Goal: Task Accomplishment & Management: Complete application form

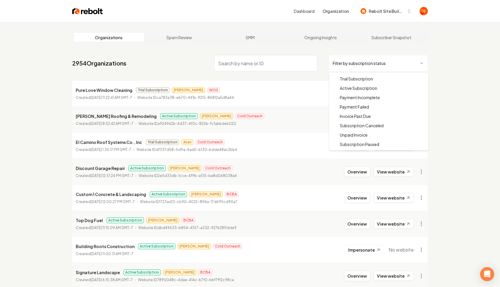
click at [359, 63] on html "Dashboard Organization Rebolt Site Builder Organizations Spam Review SMM Ongoin…" at bounding box center [250, 143] width 500 height 287
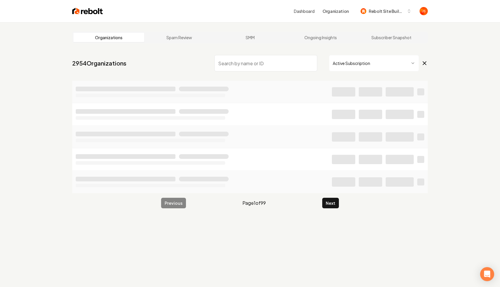
click at [278, 68] on input "search" at bounding box center [266, 63] width 103 height 16
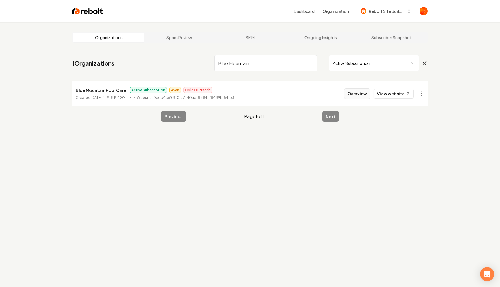
type input "Blue Mountain"
click at [357, 93] on button "Overview" at bounding box center [357, 93] width 26 height 11
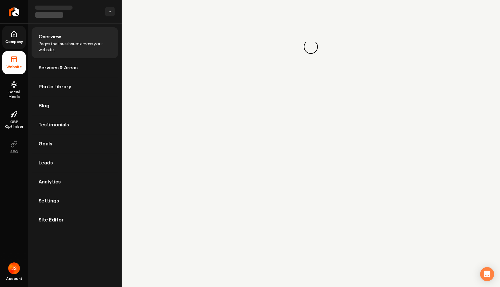
click at [6, 37] on link "Company" at bounding box center [13, 37] width 23 height 23
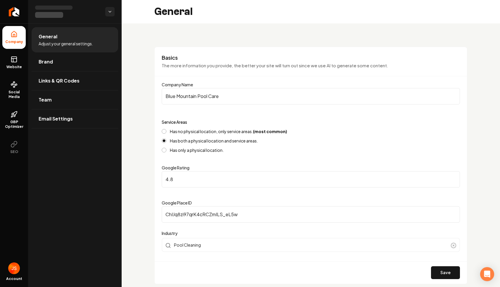
scroll to position [147, 0]
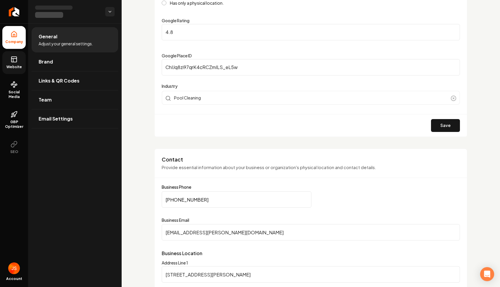
click at [17, 66] on span "Website" at bounding box center [14, 67] width 20 height 5
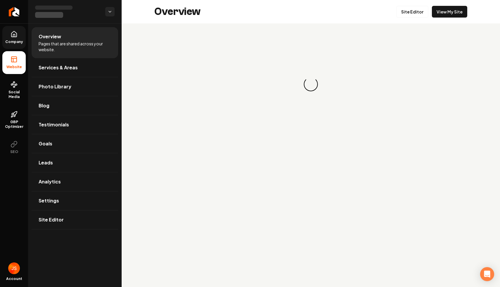
click at [18, 32] on link "Company" at bounding box center [13, 37] width 23 height 23
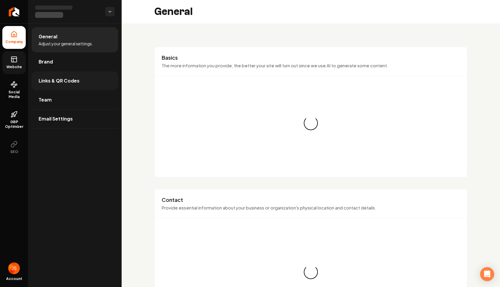
click at [85, 74] on link "Links & QR Codes" at bounding box center [75, 80] width 87 height 19
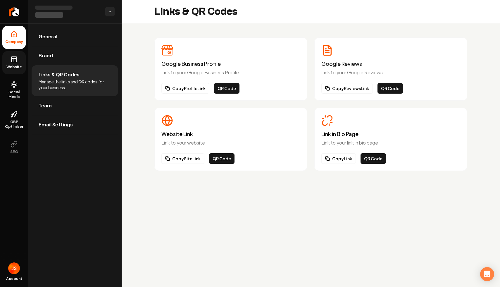
click at [334, 164] on div "Link in Bio Page Link to your link in bio page Copy Link QR Code" at bounding box center [391, 139] width 153 height 63
click at [340, 158] on button "Copy Link" at bounding box center [339, 158] width 35 height 11
click at [25, 7] on link "Return to dashboard" at bounding box center [14, 11] width 28 height 23
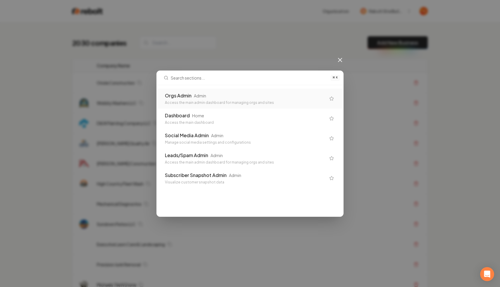
click at [204, 96] on div "Admin" at bounding box center [200, 96] width 12 height 6
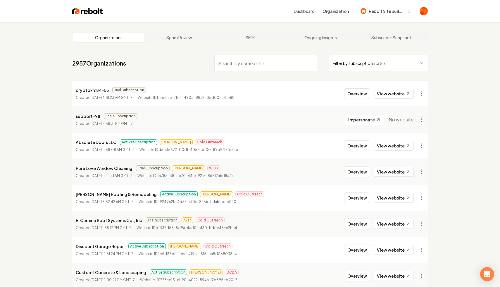
click at [356, 66] on html "Dashboard Organization Rebolt Site Builder Organizations Spam Review SMM Ongoin…" at bounding box center [250, 143] width 500 height 287
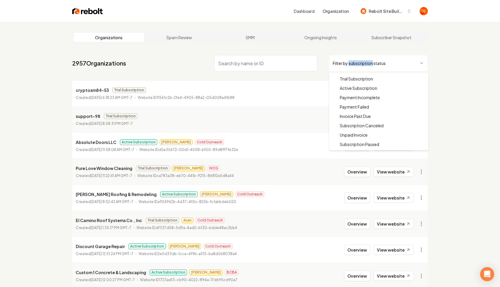
click at [356, 66] on html "Dashboard Organization Rebolt Site Builder Organizations Spam Review SMM Ongoin…" at bounding box center [250, 143] width 500 height 287
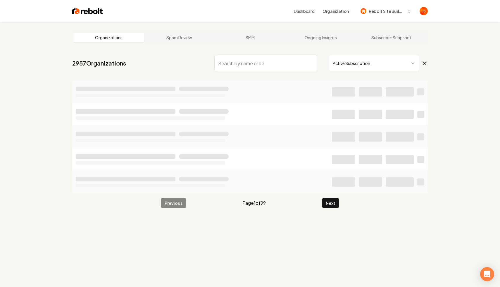
click at [269, 64] on input "search" at bounding box center [266, 63] width 103 height 16
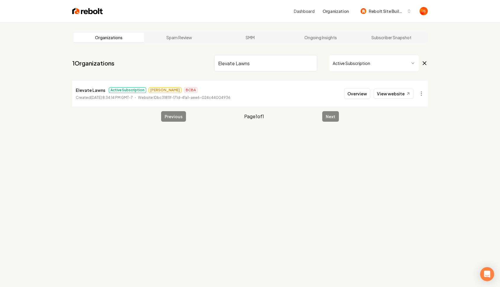
type input "Elevate Lawns"
click at [384, 93] on link "View website" at bounding box center [394, 94] width 40 height 10
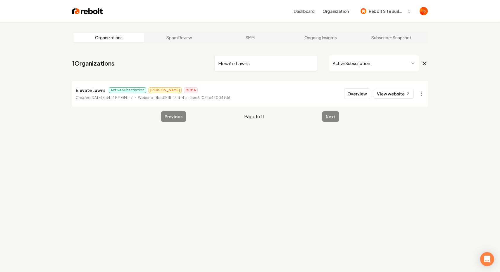
click at [317, 67] on input "Elevate Lawns" at bounding box center [266, 63] width 103 height 16
click at [313, 64] on input "Elevate Lawns" at bounding box center [266, 63] width 103 height 16
click at [311, 63] on input "Elevate Lawns" at bounding box center [266, 63] width 103 height 16
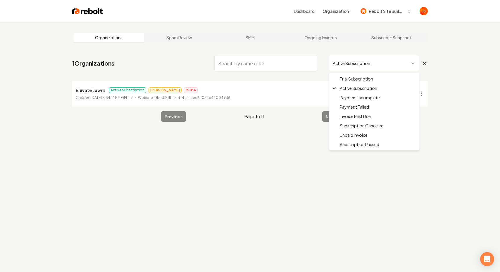
click at [349, 65] on html "Dashboard Organization Rebolt Site Builder Organizations Spam Review SMM Ongoin…" at bounding box center [250, 136] width 500 height 272
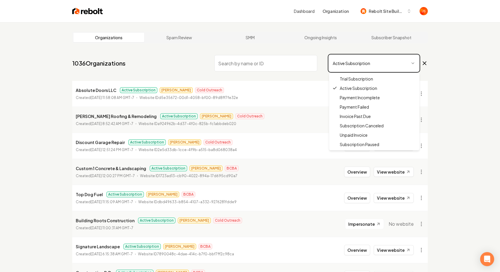
click at [177, 46] on html "Dashboard Organization Rebolt Site Builder Organizations Spam Review SMM Ongoin…" at bounding box center [250, 136] width 500 height 272
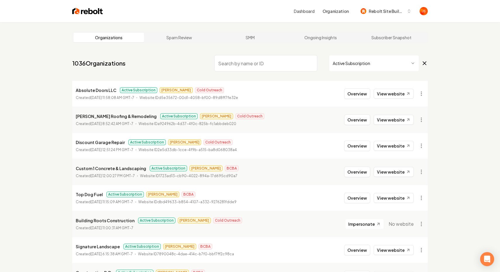
click at [344, 71] on nav "1036 Organizations Active Subscription" at bounding box center [250, 66] width 356 height 26
click at [342, 66] on html "Dashboard Organization Rebolt Site Builder Organizations Spam Review SMM Ongoin…" at bounding box center [250, 136] width 500 height 272
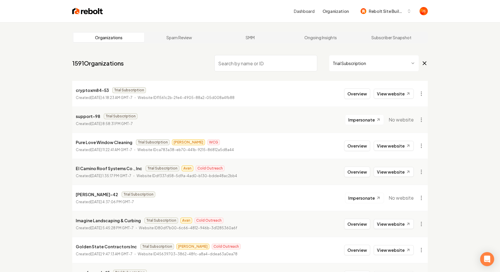
click at [226, 60] on input "search" at bounding box center [266, 63] width 103 height 16
type input "f"
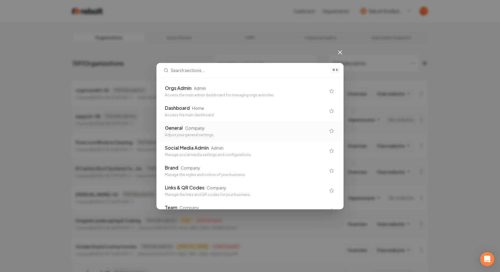
click at [214, 134] on div "Adjust your general settings." at bounding box center [245, 135] width 161 height 5
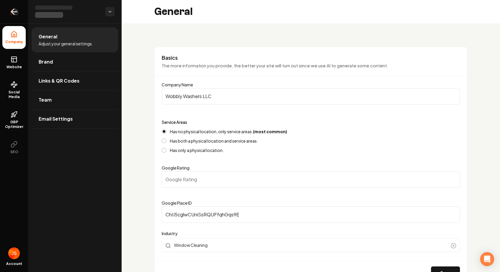
click at [20, 12] on link "Return to dashboard" at bounding box center [14, 11] width 28 height 23
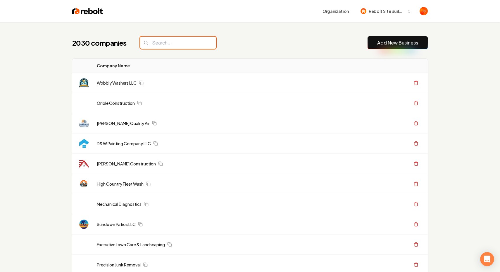
click at [167, 42] on input "search" at bounding box center [178, 43] width 76 height 12
click at [169, 44] on input "search" at bounding box center [178, 43] width 76 height 12
paste input "Cedarrose Landscapes"
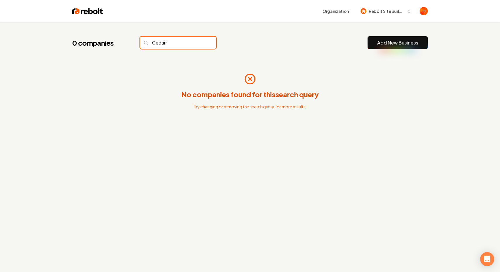
type input "Cedarr"
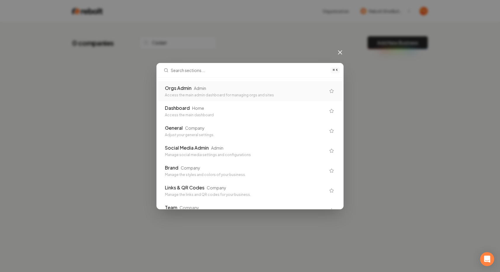
click at [250, 85] on div "Orgs Admin Admin" at bounding box center [245, 88] width 161 height 7
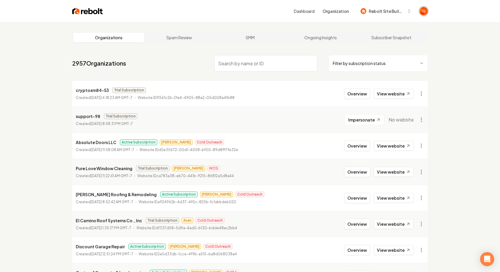
click at [425, 10] on img "Open user button" at bounding box center [424, 11] width 8 height 8
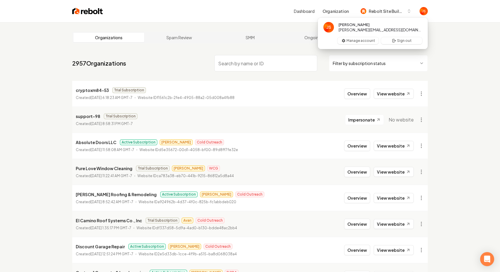
click at [296, 22] on div "Dashboard Organization Rebolt Site Builder" at bounding box center [250, 11] width 375 height 22
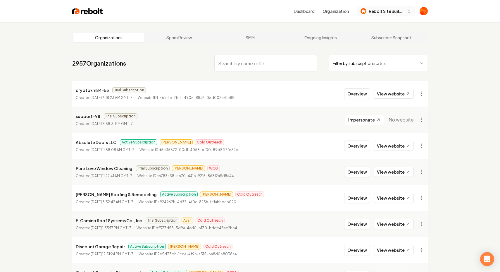
click at [396, 15] on button "Rebolt Site Builder" at bounding box center [386, 11] width 58 height 11
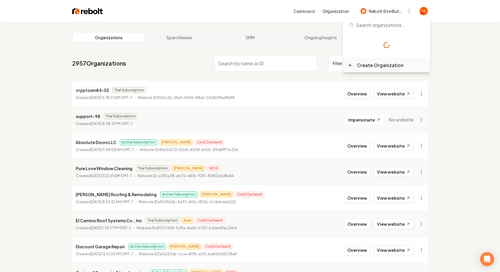
click at [374, 65] on div "Create Organization" at bounding box center [380, 65] width 47 height 7
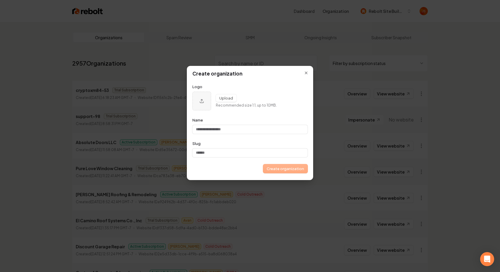
type input "*"
type input "**"
type input "***"
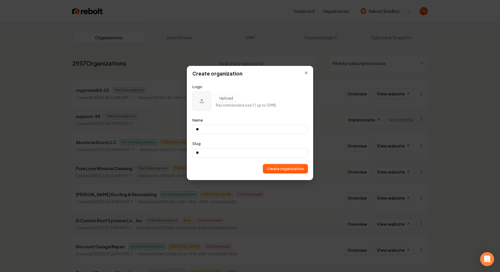
type input "***"
type input "****"
type input "*****"
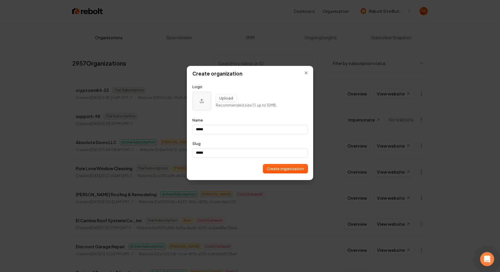
type input "******"
type input "*******"
type input "********"
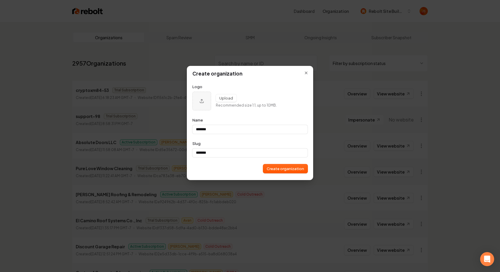
type input "********"
type input "*********"
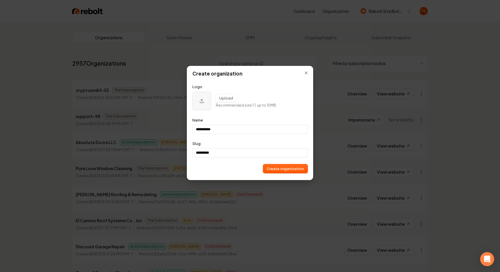
type input "*********"
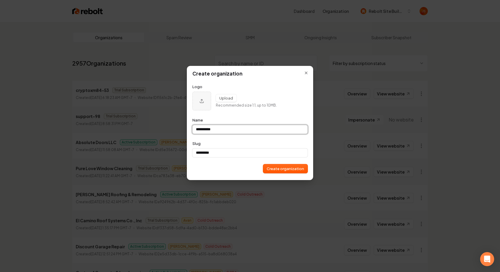
type input "*********"
click at [212, 125] on input "*********" at bounding box center [250, 129] width 115 height 9
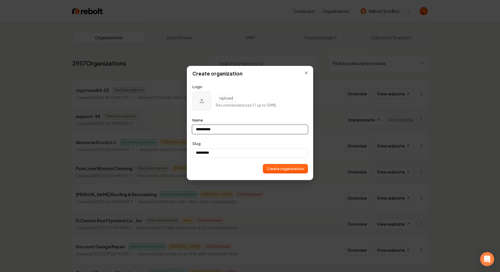
click at [212, 125] on input "*********" at bounding box center [250, 129] width 115 height 9
paste input "**********"
type input "**********"
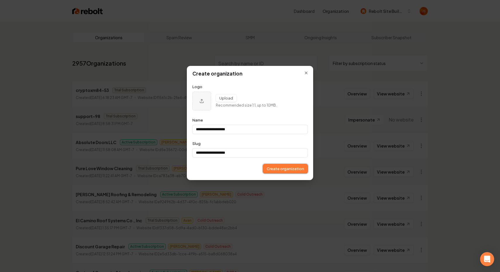
type input "**********"
click at [268, 165] on button "Create organization" at bounding box center [285, 168] width 44 height 9
type input "**********"
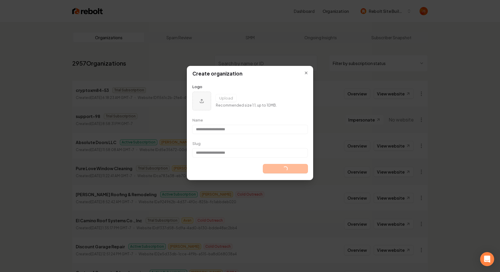
type input "**********"
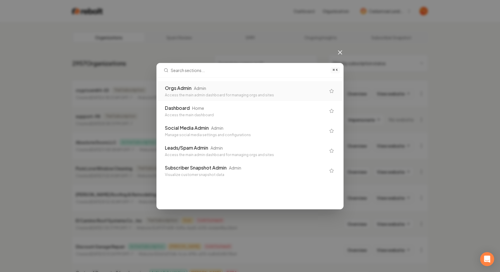
click at [246, 89] on div "Orgs Admin Admin" at bounding box center [245, 88] width 161 height 7
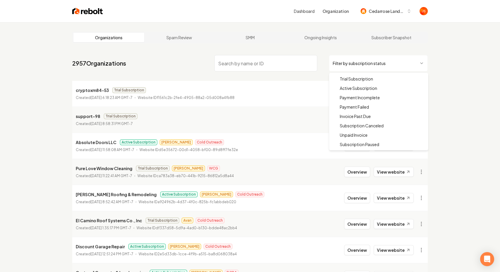
click at [340, 65] on html "Dashboard Organization Cedarrose Landscapes Organizations Spam Review SMM Ongoi…" at bounding box center [250, 136] width 500 height 272
drag, startPoint x: 340, startPoint y: 79, endPoint x: 340, endPoint y: 86, distance: 7.0
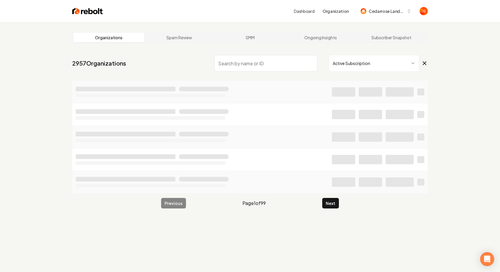
click at [340, 86] on li at bounding box center [250, 92] width 356 height 22
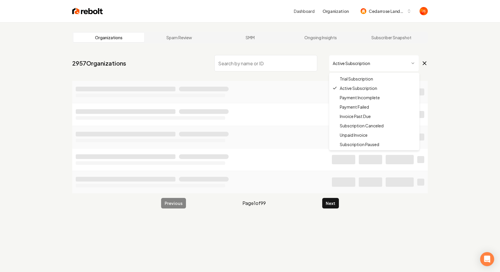
click at [354, 68] on html "Dashboard Organization Cedarrose Landscapes Organizations Spam Review SMM Ongoi…" at bounding box center [250, 136] width 500 height 272
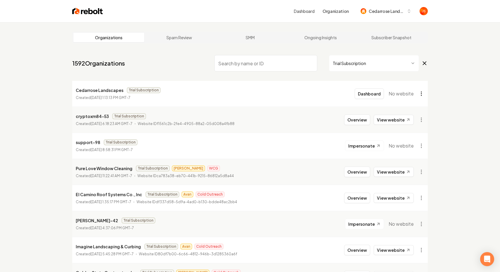
click at [420, 94] on html "Dashboard Organization Cedarrose Landscapes Organizations Spam Review SMM Ongoi…" at bounding box center [250, 136] width 500 height 272
click at [406, 115] on div "Get Payment Link" at bounding box center [407, 115] width 37 height 9
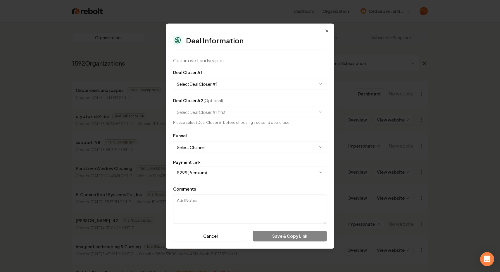
click at [232, 86] on body "Dashboard Organization Cedarrose Landscapes Organizations Spam Review SMM Ongoi…" at bounding box center [250, 136] width 500 height 272
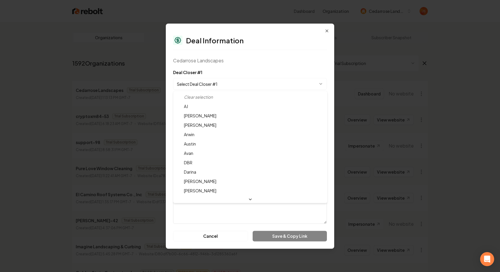
select select "**********"
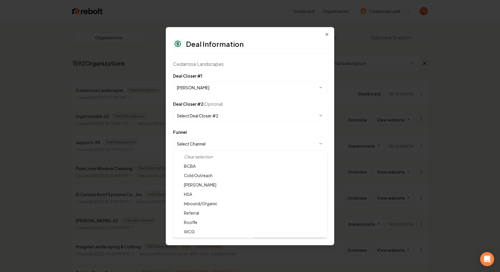
click at [207, 141] on body "Dashboard Organization Cedarrose Landscapes Organizations Spam Review SMM Ongoi…" at bounding box center [250, 136] width 500 height 272
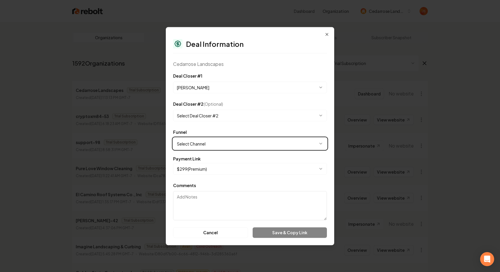
click at [224, 102] on body "Dashboard Organization Cedarrose Landscapes Organizations Spam Review SMM Ongoi…" at bounding box center [250, 136] width 500 height 272
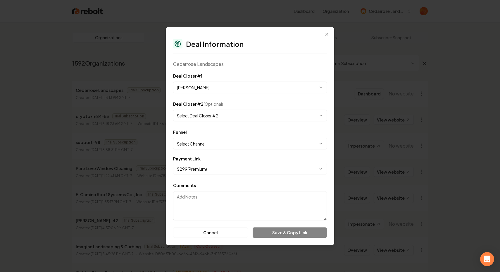
click at [219, 116] on body "Dashboard Organization Cedarrose Landscapes Organizations Spam Review SMM Ongoi…" at bounding box center [250, 136] width 500 height 272
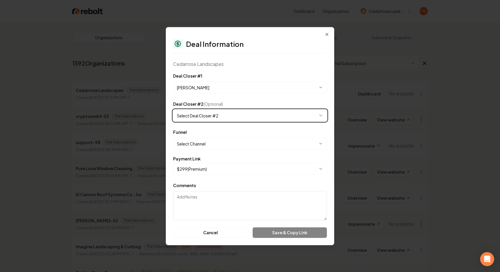
click at [221, 103] on body "Dashboard Organization Cedarrose Landscapes Organizations Spam Review SMM Ongoi…" at bounding box center [250, 136] width 500 height 272
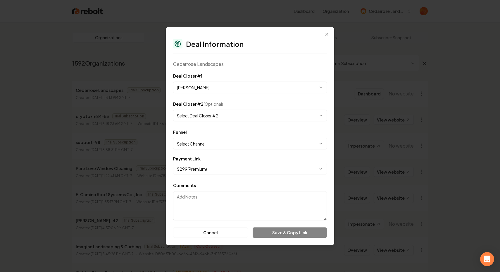
click at [210, 141] on body "Dashboard Organization Cedarrose Landscapes Organizations Spam Review SMM Ongoi…" at bounding box center [250, 136] width 500 height 272
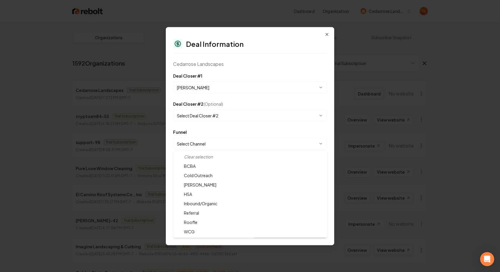
select select "**********"
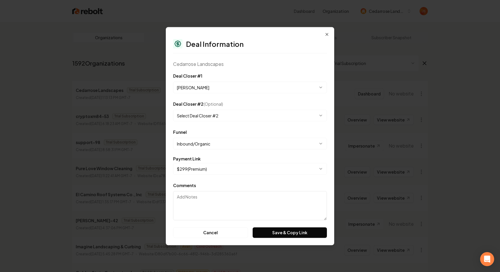
click at [213, 167] on body "Dashboard Organization Cedarrose Landscapes Organizations Spam Review SMM Ongoi…" at bounding box center [250, 136] width 500 height 272
click at [265, 234] on button "Save & Copy Link" at bounding box center [290, 232] width 74 height 11
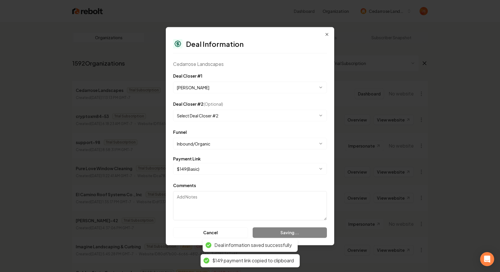
select select "**********"
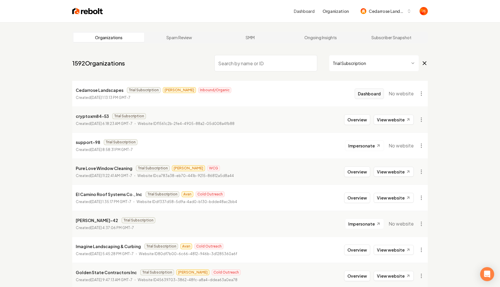
click at [380, 95] on button "Dashboard" at bounding box center [369, 93] width 29 height 11
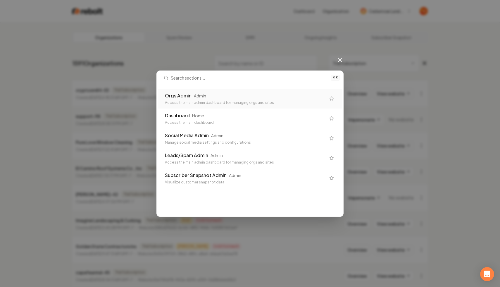
click at [302, 99] on div "Orgs Admin Admin Access the main admin dashboard for managing orgs and sites" at bounding box center [245, 98] width 161 height 13
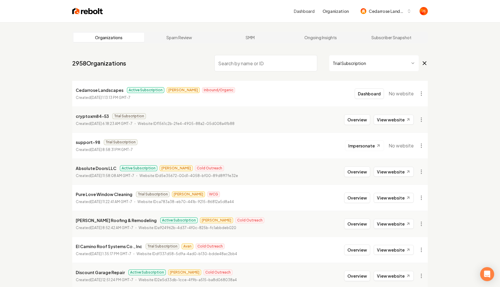
click at [407, 97] on div "Dashboard No website" at bounding box center [384, 93] width 59 height 11
click at [420, 96] on html "Dashboard Organization Cedarrose Landscapes Organizations Spam Review SMM Ongoi…" at bounding box center [250, 143] width 500 height 287
click at [368, 88] on html "Dashboard Organization Cedarrose Landscapes Organizations Spam Review SMM Ongoi…" at bounding box center [250, 143] width 500 height 287
click at [368, 91] on button "Dashboard" at bounding box center [369, 93] width 29 height 11
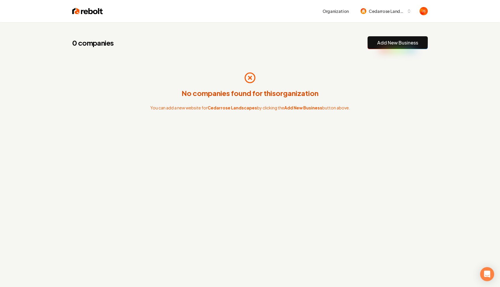
click at [396, 45] on link "Add New Business" at bounding box center [398, 42] width 41 height 7
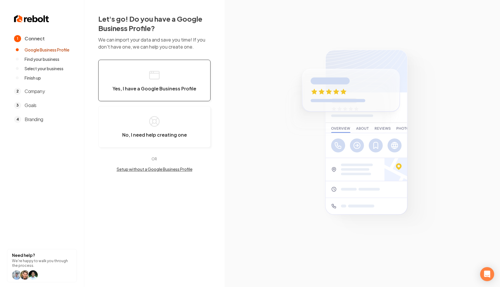
click at [184, 87] on span "Yes, I have a Google Business Profile" at bounding box center [155, 89] width 84 height 6
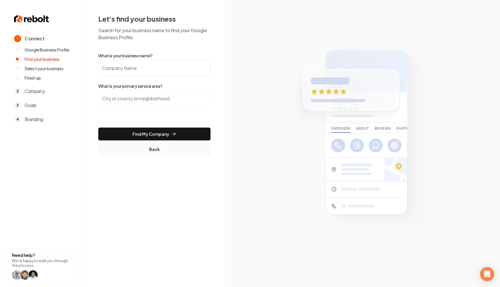
click at [140, 147] on button "Back" at bounding box center [154, 149] width 112 height 13
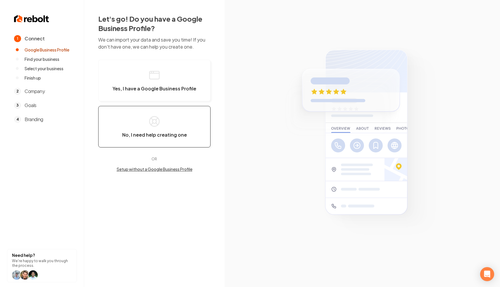
click at [146, 130] on button "No, I need help creating one" at bounding box center [154, 127] width 112 height 42
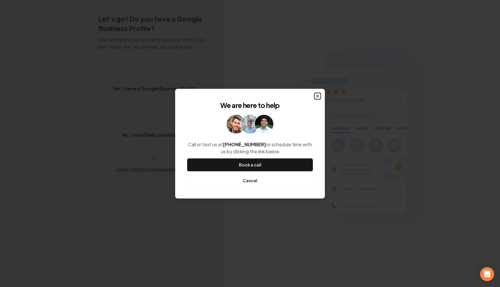
click at [318, 97] on icon "button" at bounding box center [317, 96] width 5 height 5
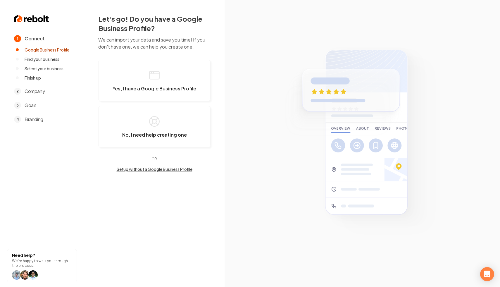
click at [178, 169] on button "Setup without a Google Business Profile" at bounding box center [154, 169] width 112 height 6
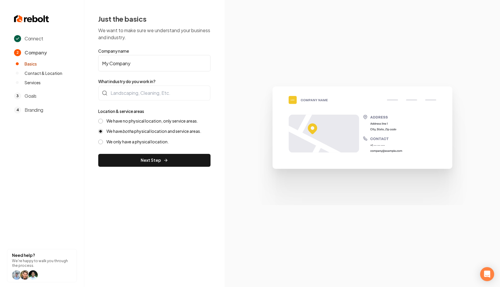
click at [165, 74] on form "Company name My Company What industry do you work in? Location & service areas …" at bounding box center [154, 107] width 112 height 119
click at [159, 67] on input "My Company" at bounding box center [154, 63] width 112 height 16
type input "Cedarrose Landscapes"
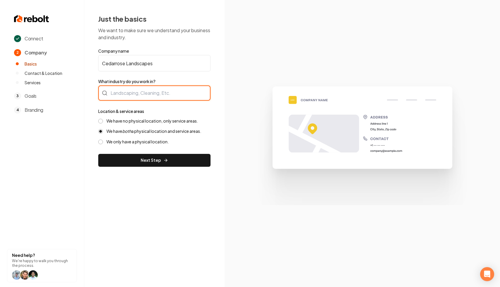
click at [146, 88] on div at bounding box center [154, 92] width 112 height 15
type input "Landscaping"
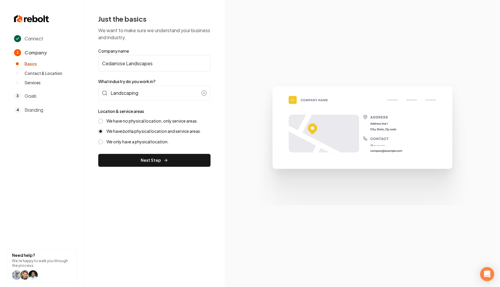
click at [118, 121] on label "We have no physical location, only service areas." at bounding box center [153, 121] width 92 height 6
click at [103, 121] on button "We have no physical location, only service areas." at bounding box center [100, 121] width 5 height 5
click at [147, 157] on button "Next Step" at bounding box center [154, 160] width 112 height 13
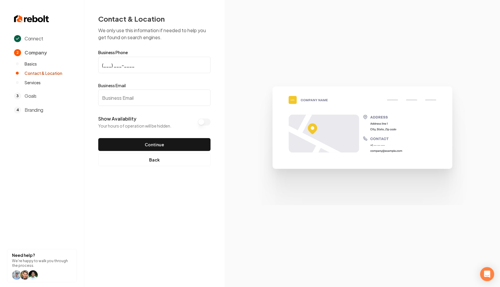
click at [120, 88] on label "Business Email" at bounding box center [154, 86] width 112 height 6
click at [120, 90] on input "Business Email" at bounding box center [154, 98] width 112 height 16
click at [120, 97] on input "Business Email" at bounding box center [154, 98] width 112 height 16
paste input "cedarroselandscapes@gmail.com"
type input "cedarroselandscapes@gmail.com"
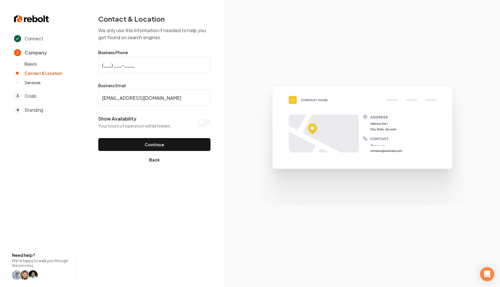
click at [107, 65] on input "(___) ___-____" at bounding box center [154, 65] width 112 height 16
paste input "612) 483-6657"
type input "(612) 483-6657"
click at [174, 140] on button "Continue" at bounding box center [154, 144] width 112 height 13
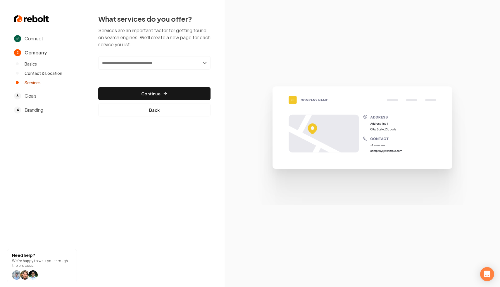
click at [175, 61] on input "text" at bounding box center [154, 62] width 112 height 13
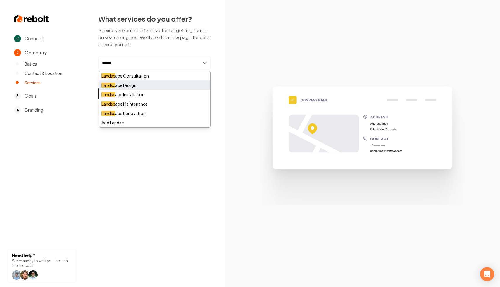
type input "******"
click at [128, 86] on div "Landsc ape Design" at bounding box center [154, 84] width 111 height 9
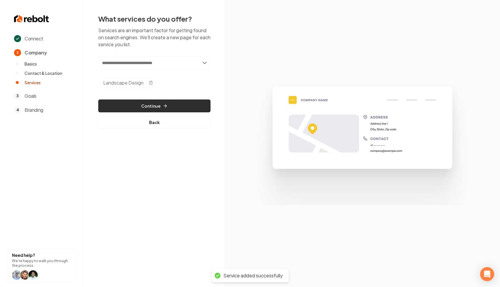
click at [144, 102] on button "Continue" at bounding box center [154, 105] width 112 height 13
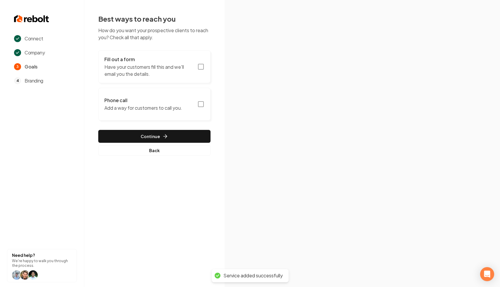
click at [203, 63] on icon "button" at bounding box center [201, 66] width 7 height 7
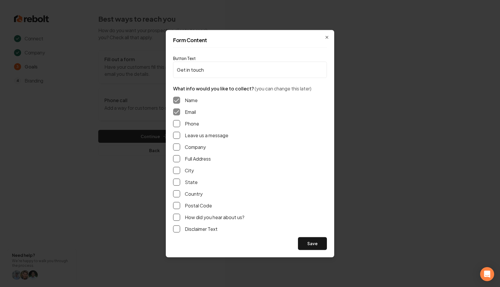
click at [189, 126] on label "Phone" at bounding box center [192, 123] width 14 height 7
click at [180, 126] on button "Phone" at bounding box center [176, 123] width 7 height 7
click at [195, 136] on label "Leave us a message" at bounding box center [207, 135] width 44 height 7
click at [180, 136] on button "Leave us a message" at bounding box center [176, 135] width 7 height 7
click at [303, 240] on button "Save" at bounding box center [312, 243] width 29 height 13
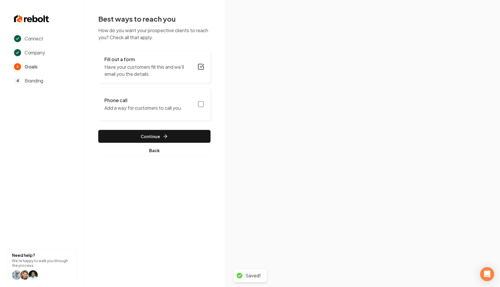
click at [202, 105] on icon "button" at bounding box center [201, 104] width 7 height 7
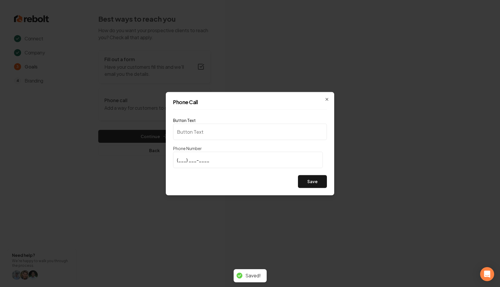
type input "Call us"
type input "(612) 483-6657"
click at [311, 177] on button "Save" at bounding box center [312, 181] width 29 height 13
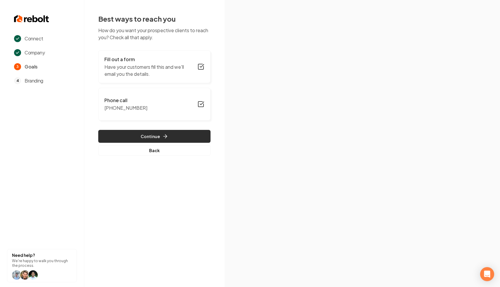
click at [193, 139] on button "Continue" at bounding box center [154, 136] width 112 height 13
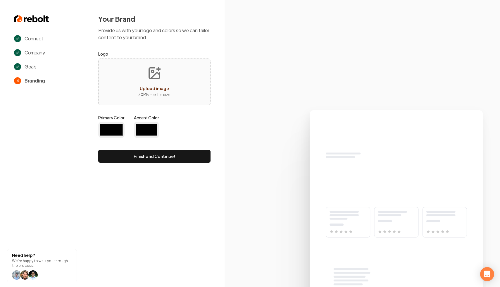
type input "#194d33"
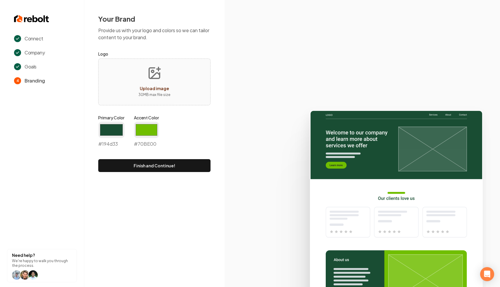
click at [177, 159] on form "Logo Upload image 30 MB max file size Primary Color #194d33 #194d33 Accent Colo…" at bounding box center [154, 111] width 112 height 122
click at [169, 165] on button "Finish and Continue!" at bounding box center [154, 165] width 112 height 13
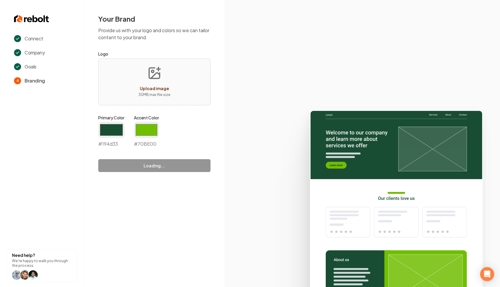
type input "#70be00"
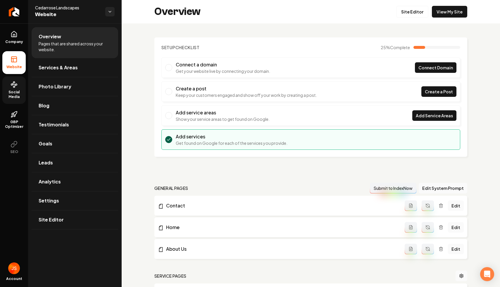
click at [9, 86] on link "Social Media" at bounding box center [13, 90] width 23 height 28
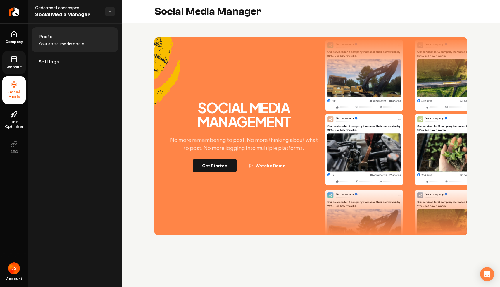
click at [13, 55] on link "Website" at bounding box center [13, 62] width 23 height 23
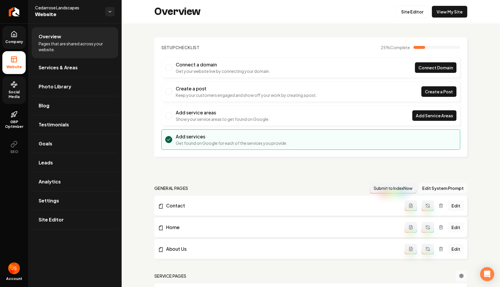
click at [22, 40] on span "Company" at bounding box center [14, 42] width 23 height 5
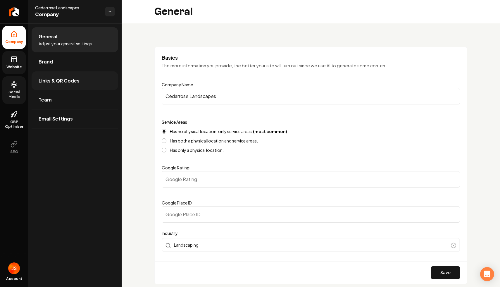
click at [91, 82] on link "Links & QR Codes" at bounding box center [75, 80] width 87 height 19
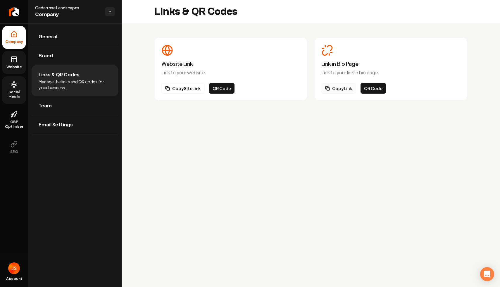
click at [339, 91] on button "Copy Link" at bounding box center [339, 88] width 35 height 11
click at [44, 104] on span "Team" at bounding box center [45, 105] width 13 height 7
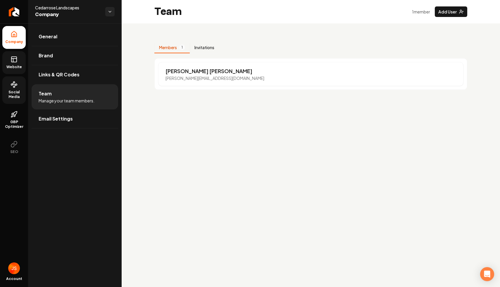
click at [202, 49] on button "Invitations" at bounding box center [204, 47] width 29 height 11
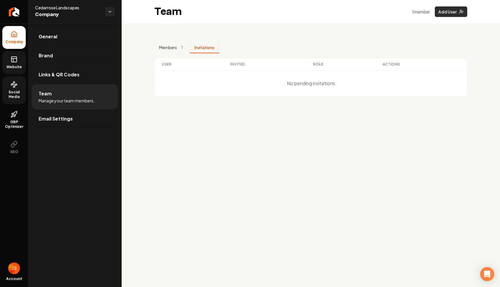
click at [447, 15] on button "Add User" at bounding box center [451, 11] width 32 height 11
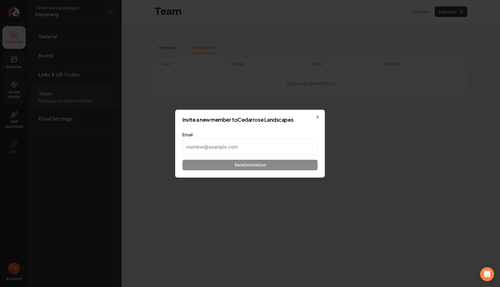
paste input "cedarroselandscapes@gmail.com"
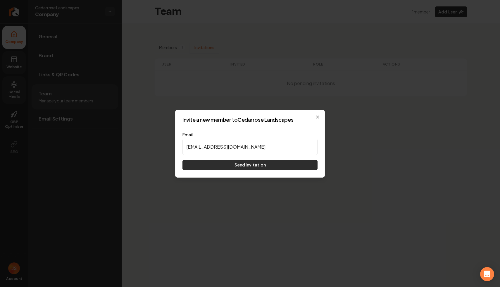
type input "cedarroselandscapes@gmail.com"
click at [246, 164] on button "Send Invitation" at bounding box center [250, 165] width 135 height 11
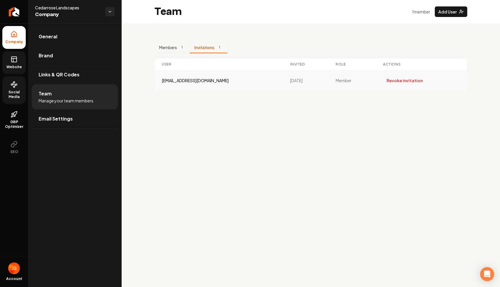
click at [230, 83] on td "cedarroselandscapes@gmail.com" at bounding box center [219, 81] width 128 height 20
click at [217, 82] on div "cedarroselandscapes@gmail.com" at bounding box center [219, 81] width 114 height 6
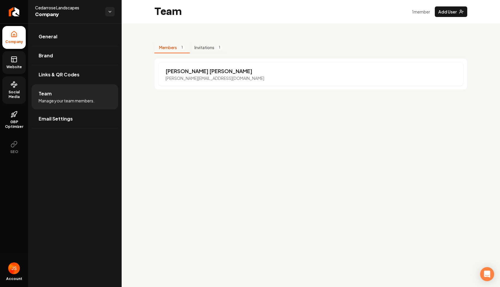
click at [179, 49] on button "Members 1" at bounding box center [172, 47] width 35 height 11
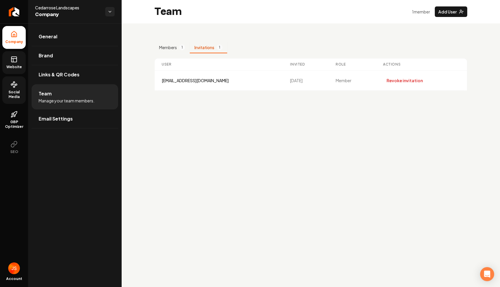
click at [209, 49] on button "Invitations 1" at bounding box center [208, 47] width 37 height 11
click at [194, 78] on div "cedarroselandscapes@gmail.com" at bounding box center [219, 81] width 114 height 6
copy div "cedarroselandscapes@gmail.com"
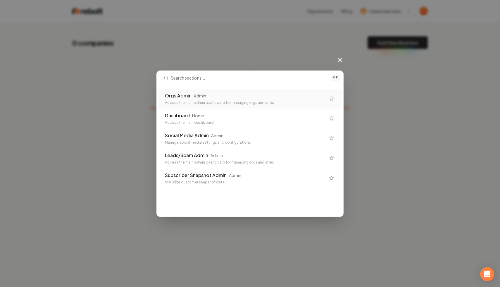
click at [229, 93] on div "Orgs Admin Admin" at bounding box center [245, 95] width 161 height 7
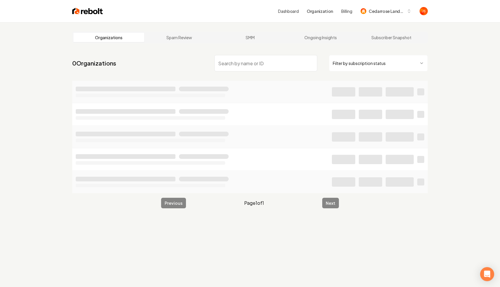
click at [257, 65] on input "search" at bounding box center [266, 63] width 103 height 16
click at [351, 70] on html "Dashboard Organization Billing Cedarrose Landscapes Organizations Spam Review S…" at bounding box center [250, 143] width 500 height 287
click at [291, 70] on input "search" at bounding box center [266, 63] width 103 height 16
type input "Elev"
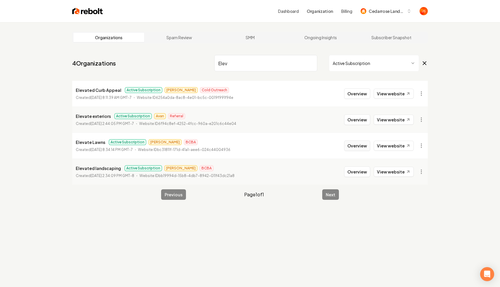
click at [354, 145] on button "Overview" at bounding box center [357, 145] width 26 height 11
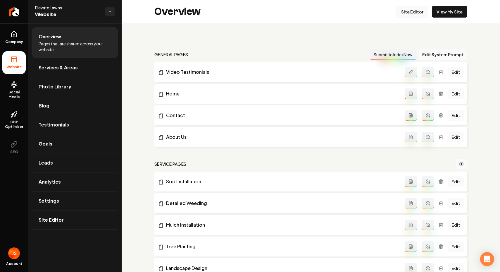
click at [411, 10] on link "Site Editor" at bounding box center [413, 12] width 32 height 12
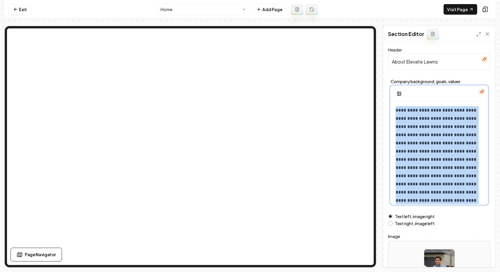
scroll to position [22, 0]
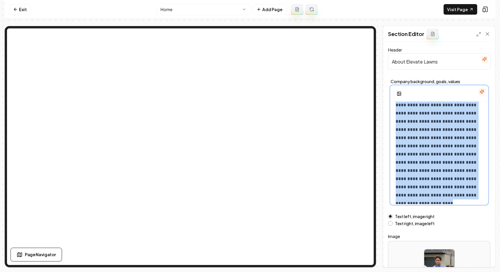
drag, startPoint x: 396, startPoint y: 110, endPoint x: 462, endPoint y: 216, distance: 124.7
click at [462, 217] on form "**********" at bounding box center [439, 166] width 102 height 241
click at [28, 10] on link "Exit" at bounding box center [19, 9] width 21 height 11
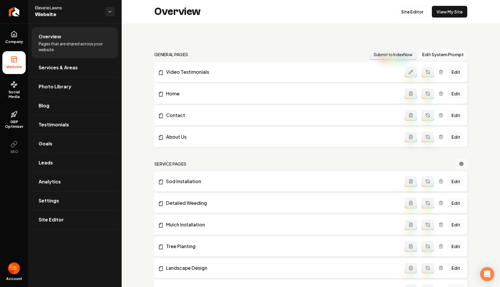
click at [30, 44] on ul "Overview Pages that are shared across your website. Services & Areas Photo Libr…" at bounding box center [75, 128] width 94 height 210
click at [14, 38] on link "Company" at bounding box center [13, 37] width 23 height 23
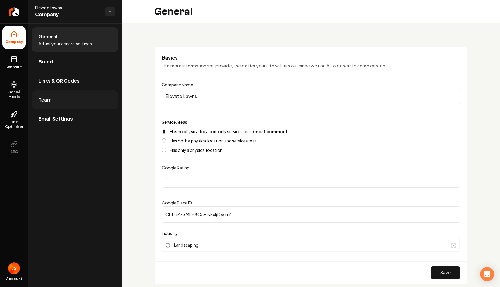
click at [47, 97] on span "Team" at bounding box center [45, 99] width 13 height 7
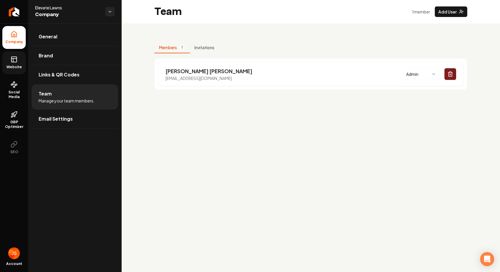
click at [15, 59] on icon at bounding box center [14, 59] width 7 height 7
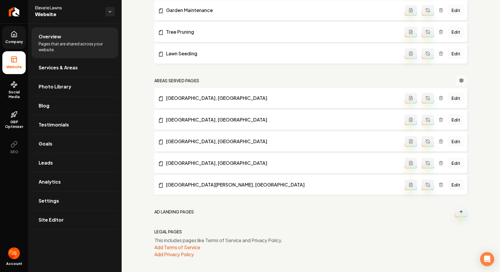
scroll to position [358, 0]
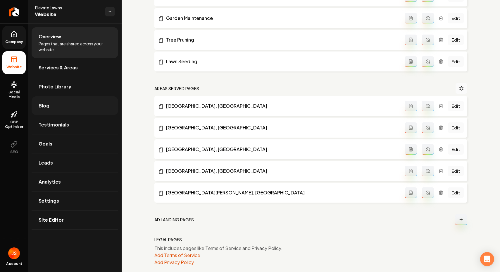
click at [63, 112] on link "Blog" at bounding box center [75, 105] width 87 height 19
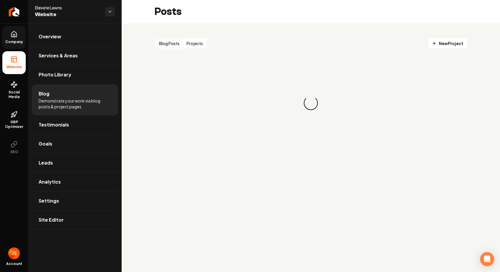
click at [194, 47] on button "Projects" at bounding box center [194, 43] width 23 height 9
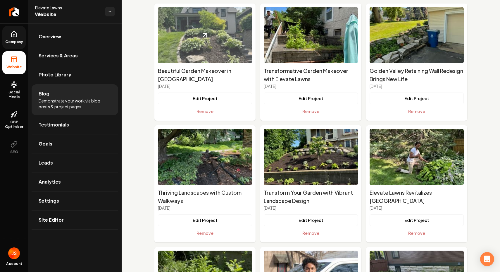
scroll to position [33, 0]
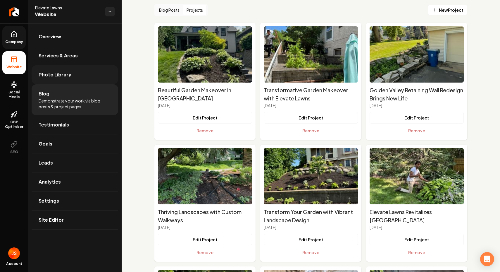
click at [56, 76] on span "Photo Library" at bounding box center [55, 74] width 33 height 7
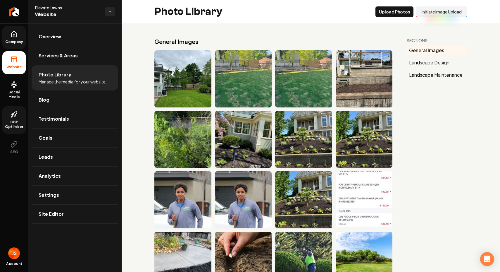
click at [12, 123] on span "GBP Optimizer" at bounding box center [13, 124] width 23 height 9
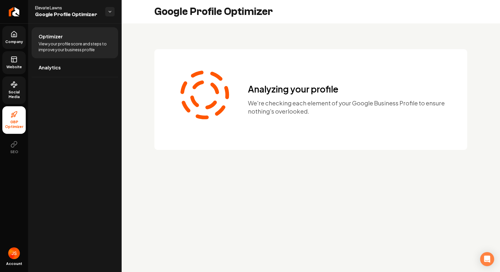
click at [23, 91] on span "Social Media" at bounding box center [13, 94] width 23 height 9
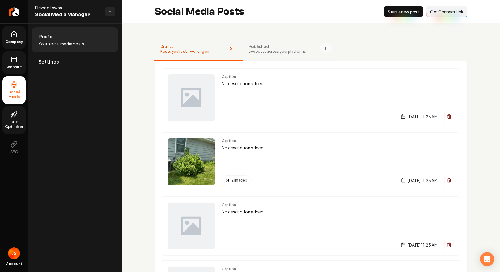
click at [272, 47] on span "Published" at bounding box center [277, 46] width 57 height 6
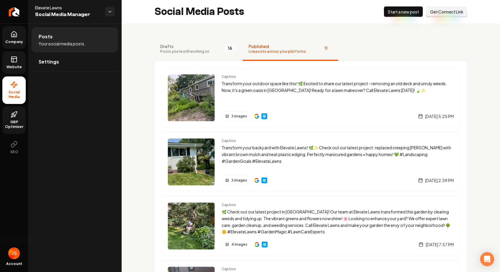
click at [13, 41] on span "Company" at bounding box center [14, 42] width 23 height 5
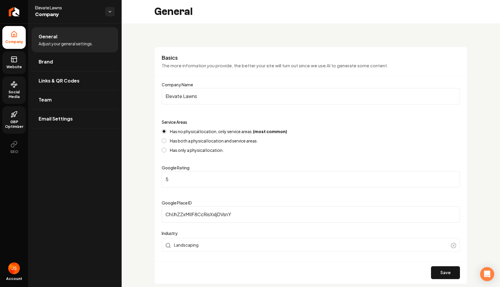
click at [22, 57] on link "Website" at bounding box center [13, 62] width 23 height 23
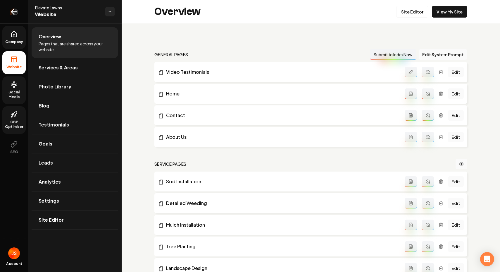
click at [17, 12] on link "Return to dashboard" at bounding box center [14, 11] width 28 height 23
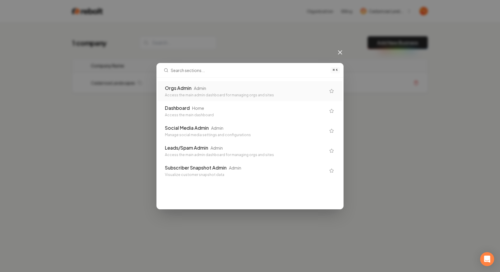
drag, startPoint x: 160, startPoint y: 44, endPoint x: 273, endPoint y: 87, distance: 120.7
click at [273, 87] on div "Orgs Admin Admin" at bounding box center [245, 88] width 161 height 7
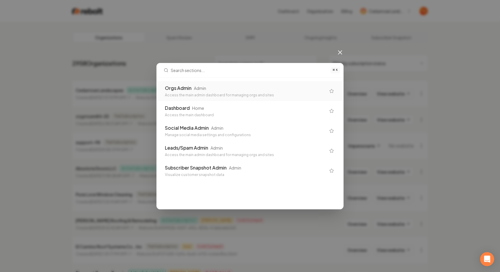
drag, startPoint x: 273, startPoint y: 87, endPoint x: 343, endPoint y: 50, distance: 79.7
click at [343, 50] on icon at bounding box center [340, 52] width 7 height 7
drag, startPoint x: 343, startPoint y: 50, endPoint x: 339, endPoint y: 49, distance: 3.8
click at [339, 49] on icon at bounding box center [340, 52] width 7 height 7
click at [341, 48] on div "⌘ K Orgs Admin Admin Access the main admin dashboard for managing orgs and site…" at bounding box center [250, 136] width 500 height 272
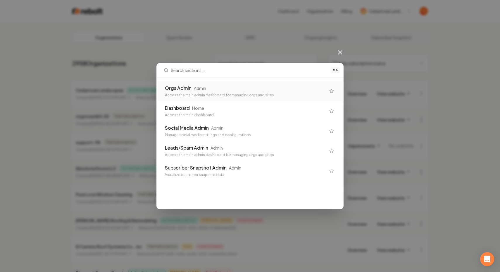
drag, startPoint x: 341, startPoint y: 48, endPoint x: 338, endPoint y: 52, distance: 5.7
click at [338, 52] on icon at bounding box center [340, 52] width 7 height 7
drag, startPoint x: 338, startPoint y: 52, endPoint x: 341, endPoint y: 52, distance: 3.3
click at [341, 52] on icon at bounding box center [341, 53] width 4 height 4
drag, startPoint x: 341, startPoint y: 52, endPoint x: 347, endPoint y: 52, distance: 6.4
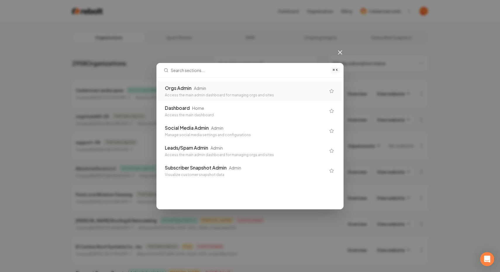
click at [347, 52] on div "⌘ K Orgs Admin Admin Access the main admin dashboard for managing orgs and site…" at bounding box center [250, 136] width 500 height 272
drag, startPoint x: 347, startPoint y: 52, endPoint x: 341, endPoint y: 52, distance: 6.4
click at [341, 52] on icon at bounding box center [341, 53] width 4 height 4
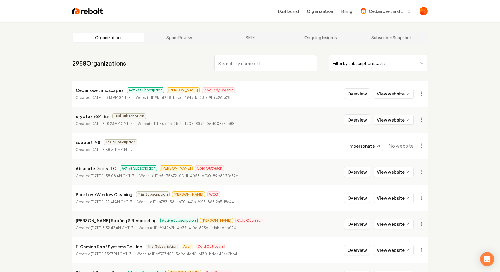
click at [384, 13] on span "Cedarrose Landscapes" at bounding box center [387, 11] width 36 height 6
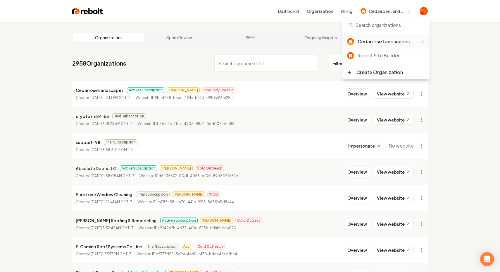
drag, startPoint x: 341, startPoint y: 52, endPoint x: 256, endPoint y: 17, distance: 91.9
click at [256, 17] on div "Dashboard Organization Billing Cedarrose Landscapes" at bounding box center [250, 11] width 375 height 22
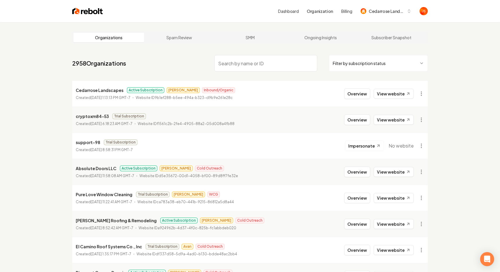
click at [424, 95] on html "Dashboard Organization Billing Cedarrose Landscapes Organizations Spam Review S…" at bounding box center [250, 136] width 500 height 272
click at [392, 18] on html "Dashboard Organization Billing Cedarrose Landscapes Organizations Spam Review S…" at bounding box center [250, 136] width 500 height 272
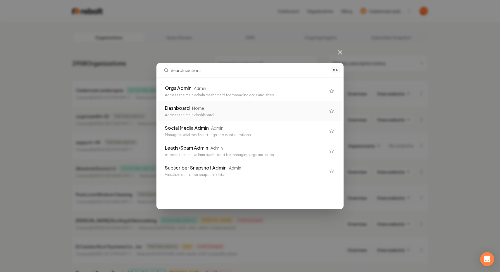
drag, startPoint x: 256, startPoint y: 17, endPoint x: 200, endPoint y: 108, distance: 106.8
click at [200, 108] on div "Home" at bounding box center [198, 108] width 12 height 6
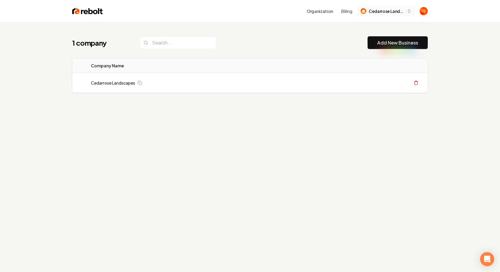
drag, startPoint x: 200, startPoint y: 108, endPoint x: 368, endPoint y: 13, distance: 193.5
click at [368, 13] on div "Cedarrose Landscapes" at bounding box center [383, 11] width 44 height 6
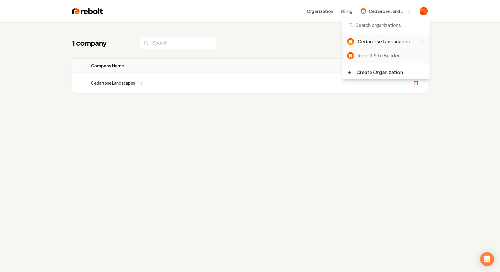
drag, startPoint x: 368, startPoint y: 13, endPoint x: 360, endPoint y: 57, distance: 45.0
click at [360, 57] on div "Rebolt Site Builder" at bounding box center [391, 55] width 67 height 7
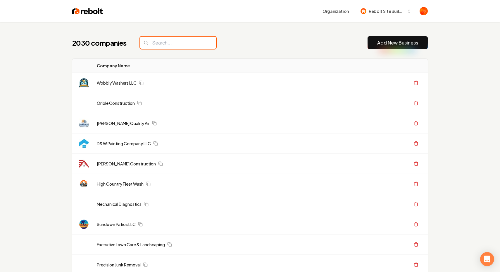
drag, startPoint x: 0, startPoint y: 0, endPoint x: 184, endPoint y: 42, distance: 188.5
click at [184, 42] on input "search" at bounding box center [178, 43] width 76 height 12
paste input "Prodigy Patios & Concrete"
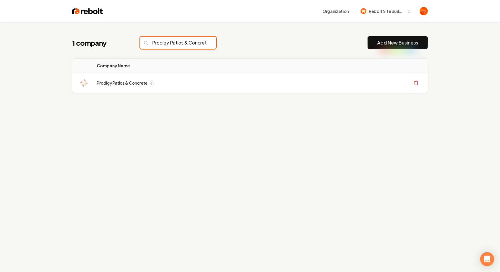
scroll to position [0, 13]
type input "Prodigy Patios & Concrete"
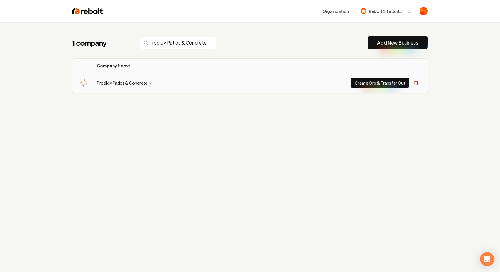
scroll to position [0, 0]
click at [365, 82] on button "Create Org & Transfer Out" at bounding box center [380, 83] width 58 height 11
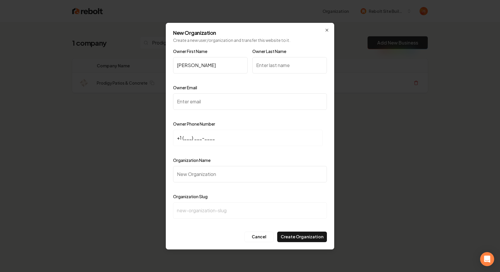
type input "Alex"
click at [271, 66] on input "Owner Last Name" at bounding box center [290, 65] width 75 height 16
type input "Lebron"
click at [212, 95] on input "Owner Email" at bounding box center [250, 101] width 154 height 16
click at [186, 101] on input "Owner Email" at bounding box center [250, 101] width 154 height 16
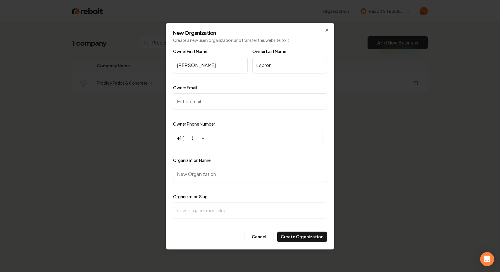
click at [200, 97] on input "Owner Email" at bounding box center [250, 101] width 154 height 16
paste input "prodigypatios@gmail.com"
type input "prodigypatios@gmail.com"
click at [187, 133] on input "+1 (___) ___-____" at bounding box center [248, 138] width 150 height 16
paste input "864) 804-7528"
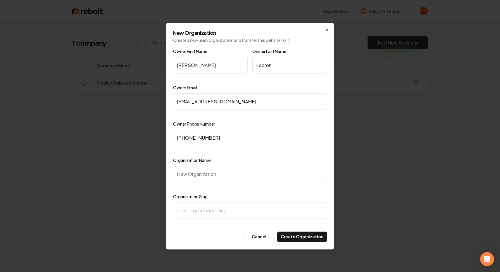
type input "+1 (864) 804-7528"
click at [202, 166] on input "Organization Name" at bounding box center [250, 174] width 154 height 16
type input "P"
type input "p"
type input "Pr"
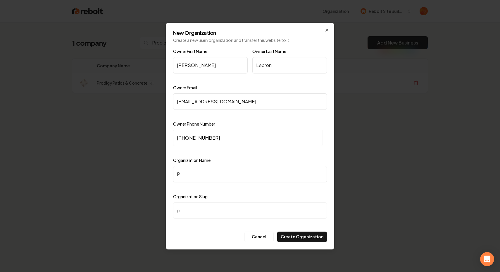
type input "pr"
type input "Pro"
type input "pro"
type input "Prod"
type input "prod"
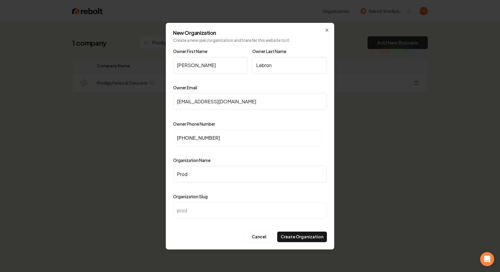
type input "Prodi"
type input "prodi"
type input "Prodif"
type input "prodif"
type input "Prodify"
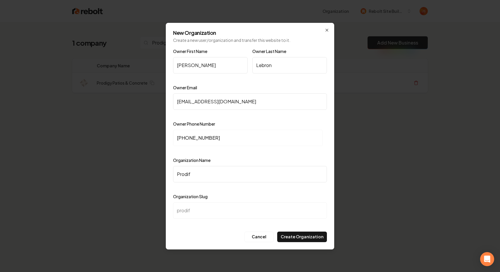
type input "prodify"
type input "Prodify P"
type input "prodify-p"
type input "Prodify"
type input "prodify"
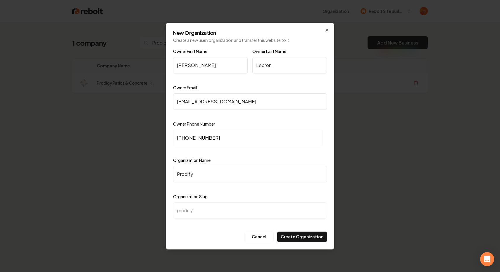
type input "Prodif"
type input "prodif"
type input "Prodi"
type input "prodi"
type input "Prodig"
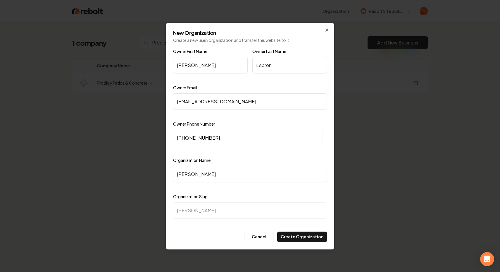
type input "prodig"
type input "Prodigy"
type input "prodigy"
type input "Prodigy P"
type input "prodigy-p"
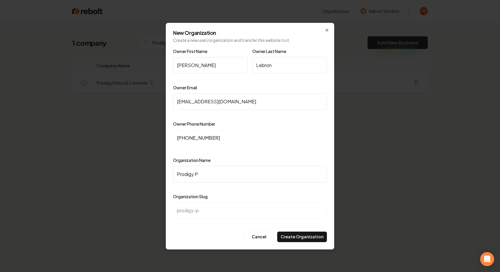
type input "Prodigy Pa"
type input "prodigy-pa"
type input "Prodigy Pat"
type input "prodigy-pat"
type input "Prodigy Pati"
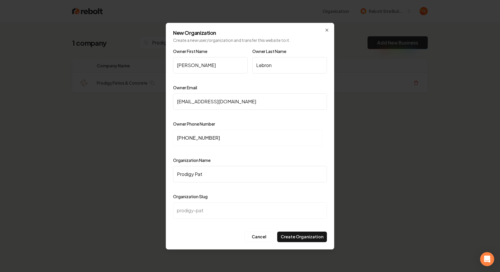
type input "prodigy-pati"
type input "Prodigy Patio"
type input "prodigy-patio"
type input "Prodigy Patios"
type input "prodigy-patios"
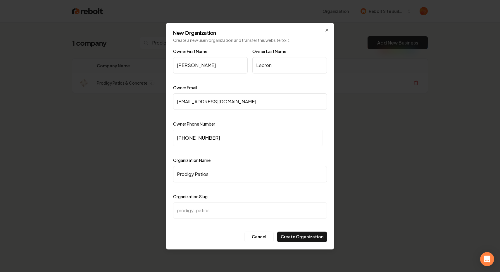
type input "Prodigy Patios &"
type input "prodigy-patios-"
type input "Prodigy Patios & C"
type input "prodigy-patios-c"
type input "Prodigy Patios & Co"
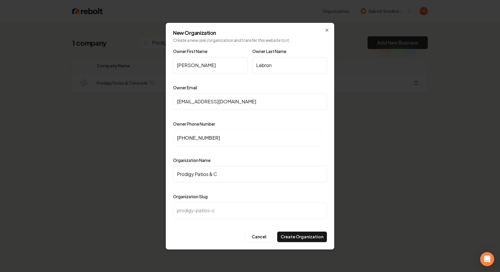
type input "prodigy-patios-co"
type input "Prodigy Patios & Con"
type input "prodigy-patios-con"
type input "Prodigy Patios & Conr"
type input "prodigy-patios-conr"
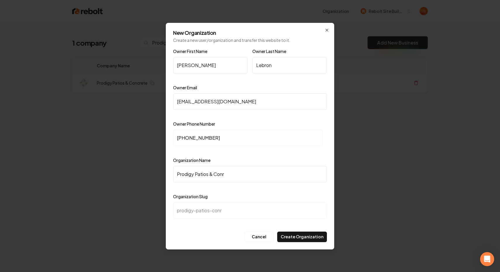
type input "Prodigy Patios & Conre"
type input "prodigy-patios-conre"
type input "Prodigy Patios & Conret"
type input "prodigy-patios-conret"
type input "Prodigy Patios & Conre"
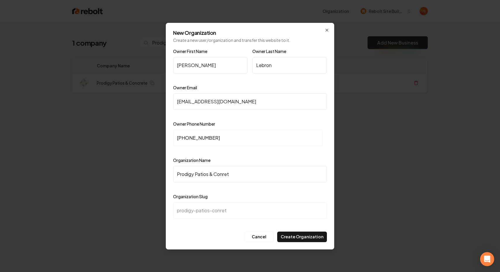
type input "prodigy-patios-conre"
type input "Prodigy Patios & Conr"
type input "prodigy-patios-conr"
type input "Prodigy Patios & Con"
type input "prodigy-patios-con"
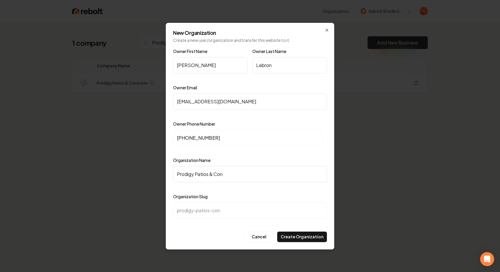
type input "Prodigy Patios & Conc"
type input "prodigy-patios-conc"
type input "Prodigy Patios & Concr"
type input "prodigy-patios-concr"
type input "Prodigy Patios & Concre"
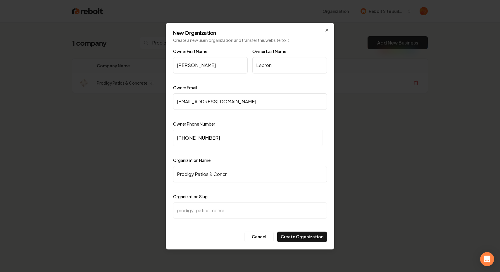
type input "prodigy-patios-concre"
type input "Prodigy Patios & Concret"
type input "prodigy-patios-concret"
type input "Prodigy Patios & Concrete"
type input "prodigy-patios-concrete"
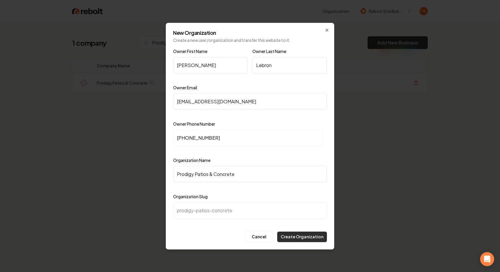
type input "Prodigy Patios & Concrete"
click at [307, 236] on button "Create Organization" at bounding box center [302, 236] width 50 height 11
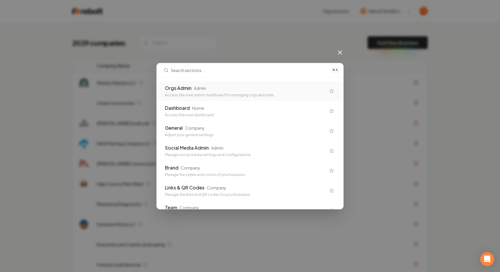
click at [241, 90] on div "Orgs Admin Admin" at bounding box center [245, 88] width 161 height 7
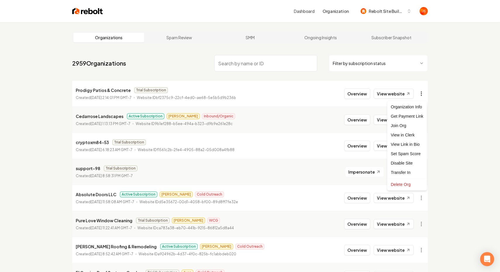
click at [422, 92] on html "Dashboard Organization Rebolt Site Builder Organizations Spam Review SMM Ongoin…" at bounding box center [250, 136] width 500 height 272
click at [400, 117] on div "Get Payment Link" at bounding box center [407, 115] width 37 height 9
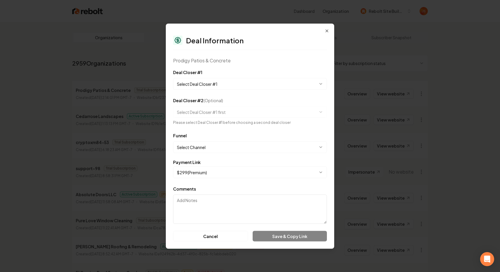
click at [235, 87] on body "Dashboard Organization Rebolt Site Builder Organizations Spam Review SMM Ongoin…" at bounding box center [250, 136] width 500 height 272
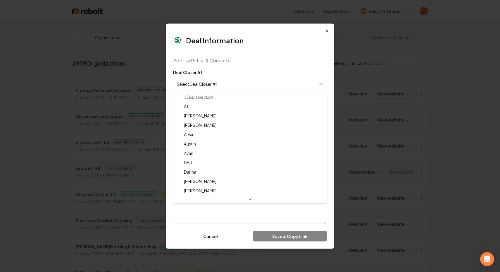
select select "**********"
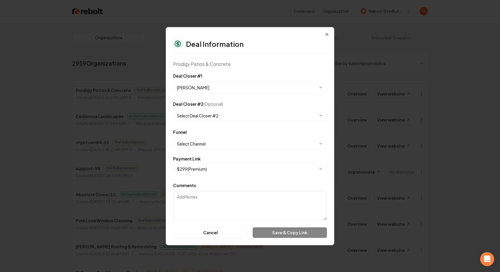
click at [203, 142] on body "Dashboard Organization Rebolt Site Builder Organizations Spam Review SMM Ongoin…" at bounding box center [250, 136] width 500 height 272
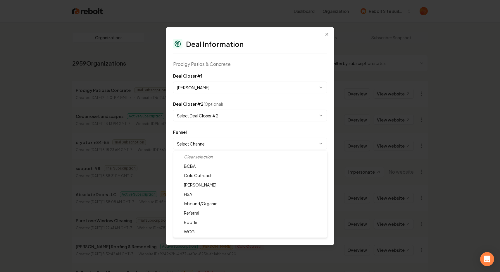
select select "**********"
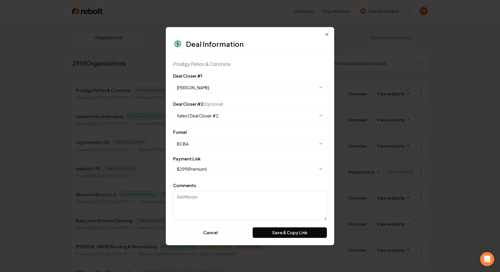
click at [194, 171] on body "Dashboard Organization Rebolt Site Builder Organizations Spam Review SMM Ongoin…" at bounding box center [250, 136] width 500 height 272
click at [296, 226] on form "**********" at bounding box center [250, 155] width 154 height 166
click at [296, 227] on form "**********" at bounding box center [250, 155] width 154 height 166
click at [295, 231] on button "Save & Copy Link" at bounding box center [290, 232] width 74 height 11
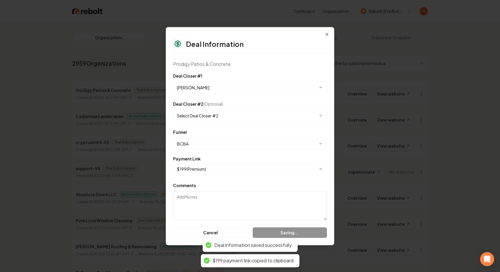
select select "**********"
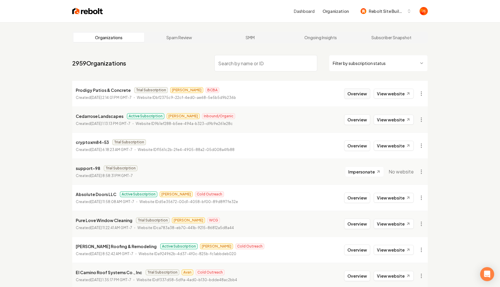
click at [368, 92] on button "Overview" at bounding box center [357, 93] width 26 height 11
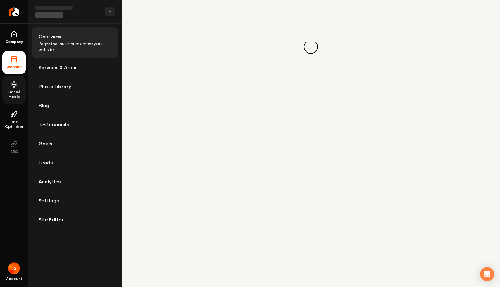
click at [16, 93] on span "Social Media" at bounding box center [13, 94] width 23 height 9
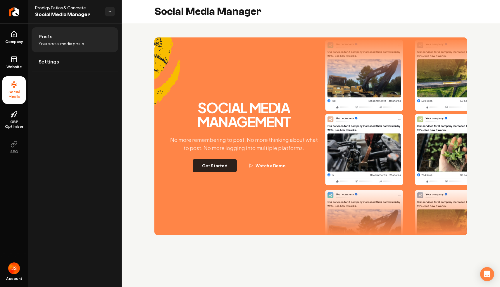
click at [218, 162] on button "Get Started" at bounding box center [215, 165] width 44 height 13
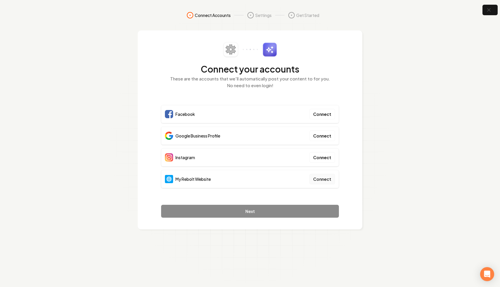
click at [330, 175] on button "Connect" at bounding box center [323, 179] width 26 height 11
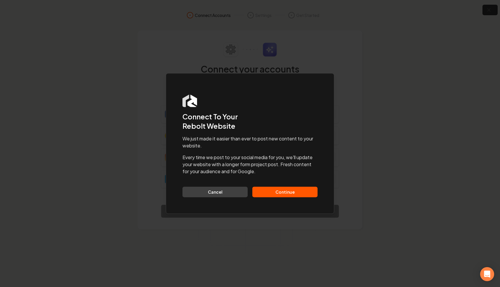
click at [289, 192] on button "Continue" at bounding box center [285, 192] width 65 height 11
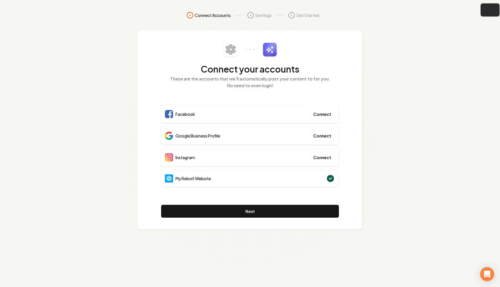
click at [487, 12] on icon "button" at bounding box center [488, 9] width 7 height 7
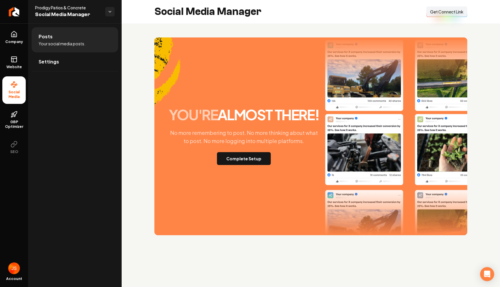
click at [452, 15] on button "Connect Link Get Connect Link" at bounding box center [447, 11] width 41 height 11
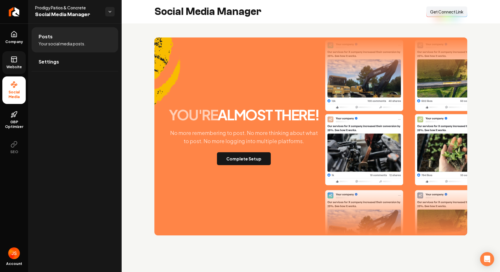
click at [18, 60] on link "Website" at bounding box center [13, 62] width 23 height 23
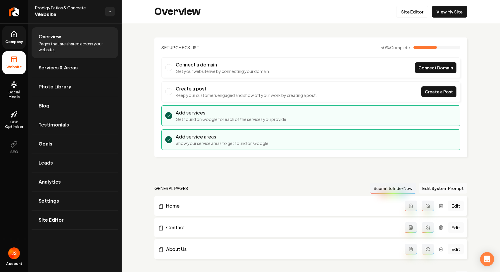
click at [12, 34] on icon at bounding box center [14, 34] width 7 height 7
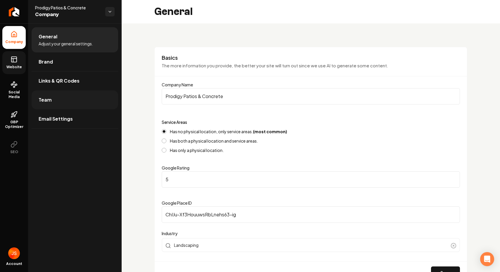
click at [73, 97] on link "Team" at bounding box center [75, 99] width 87 height 19
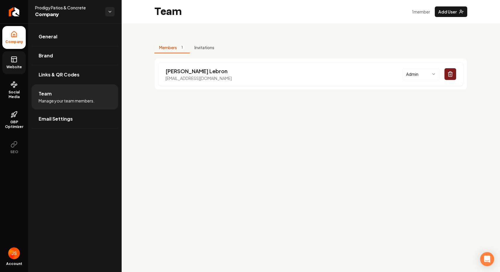
click at [167, 97] on div "Members 1 Invitations Alex Lebron prodigypatios@gmail.com Admin" at bounding box center [311, 63] width 379 height 80
click at [18, 83] on link "Social Media" at bounding box center [13, 90] width 23 height 28
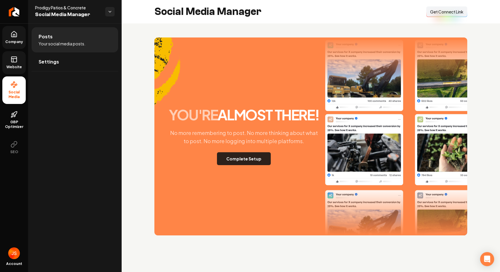
click at [254, 163] on button "Complete Setup" at bounding box center [244, 158] width 54 height 13
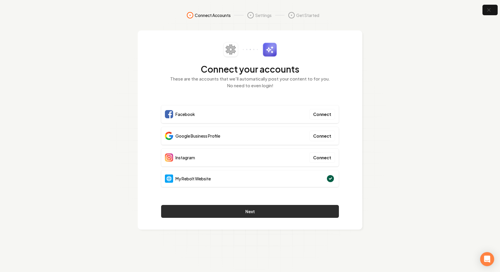
click at [250, 214] on button "Next" at bounding box center [250, 211] width 178 height 13
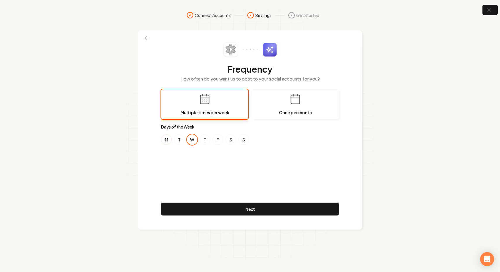
click at [166, 139] on button "M" at bounding box center [166, 139] width 11 height 11
click at [222, 138] on button "F" at bounding box center [218, 139] width 11 height 11
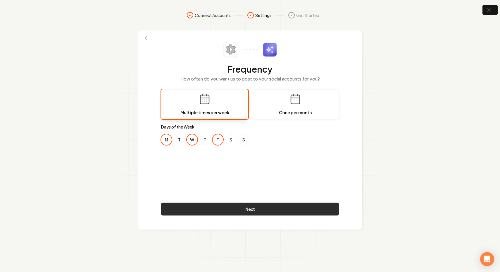
click at [222, 212] on button "Next" at bounding box center [250, 209] width 178 height 13
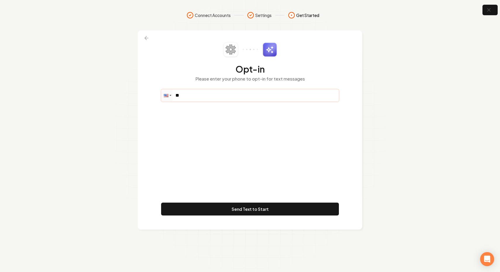
click at [195, 95] on input "**" at bounding box center [250, 96] width 177 height 12
click at [217, 154] on div "Opt-in Please enter your phone to opt-in for text messages Phone ** Send Text t…" at bounding box center [250, 130] width 178 height 176
click at [149, 35] on icon at bounding box center [147, 38] width 6 height 6
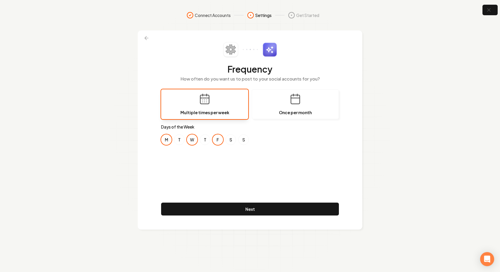
click at [149, 35] on icon at bounding box center [147, 38] width 6 height 6
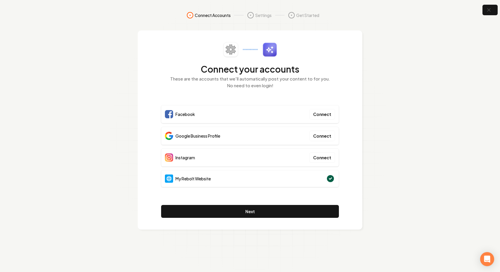
click at [149, 35] on div "Connect your accounts These are the accounts that we'll automatically post your…" at bounding box center [250, 129] width 225 height 199
click at [487, 11] on icon "button" at bounding box center [488, 9] width 7 height 7
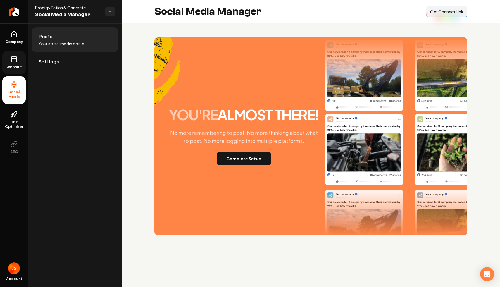
click at [15, 58] on icon at bounding box center [14, 59] width 7 height 7
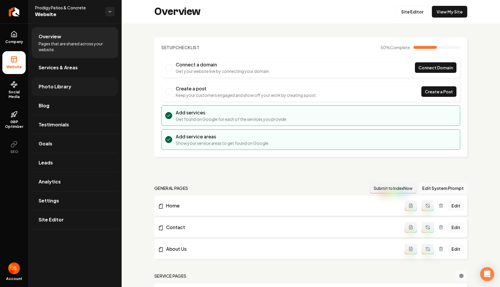
click at [37, 87] on link "Photo Library" at bounding box center [75, 86] width 87 height 19
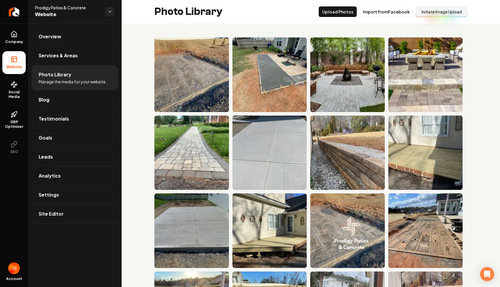
click at [426, 12] on button "Initiate Image Upload" at bounding box center [442, 11] width 52 height 11
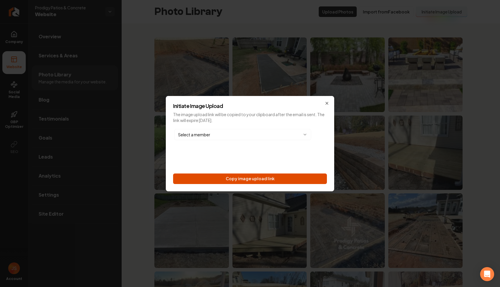
click at [253, 176] on button "Copy image upload link" at bounding box center [250, 179] width 154 height 11
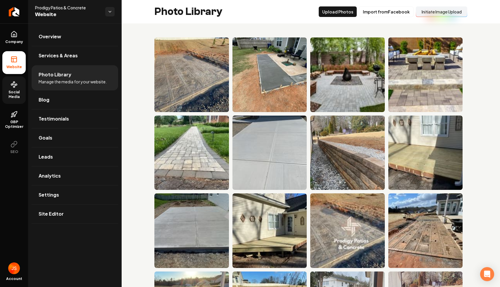
click at [12, 97] on span "Social Media" at bounding box center [13, 94] width 23 height 9
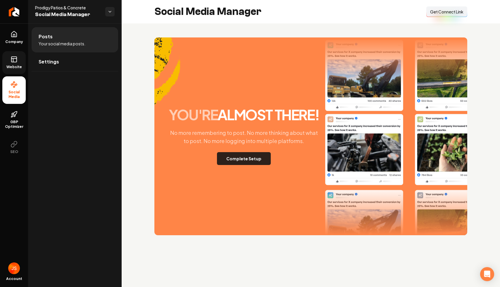
click at [242, 160] on button "Complete Setup" at bounding box center [244, 158] width 54 height 13
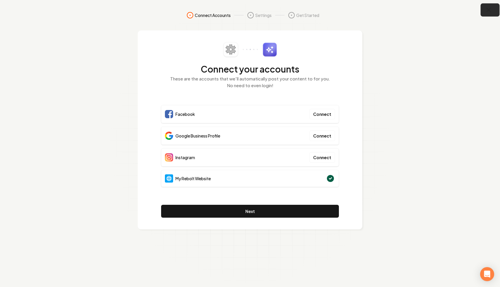
click at [487, 8] on icon "button" at bounding box center [488, 9] width 7 height 7
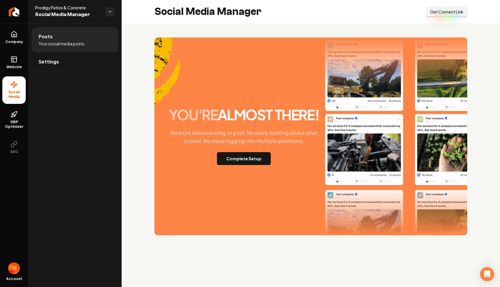
click at [453, 13] on span "Get Connect Link" at bounding box center [446, 12] width 33 height 6
click at [13, 69] on span "Website" at bounding box center [14, 67] width 20 height 5
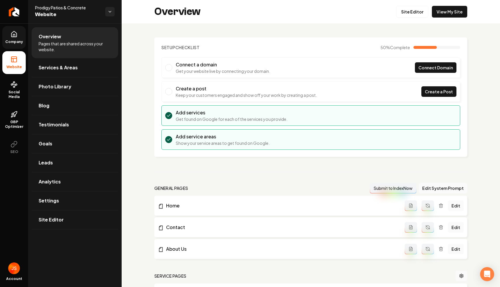
click at [20, 40] on span "Company" at bounding box center [14, 42] width 23 height 5
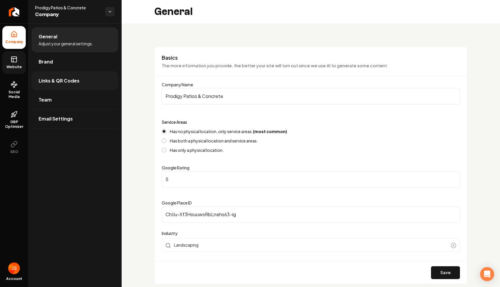
click at [63, 84] on link "Links & QR Codes" at bounding box center [75, 80] width 87 height 19
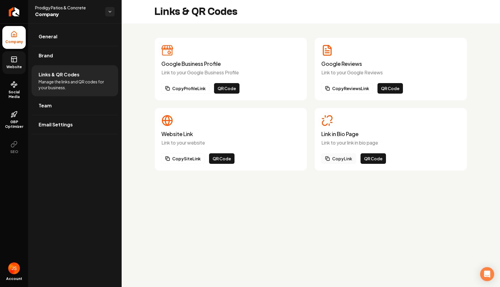
click at [336, 157] on button "Copy Link" at bounding box center [339, 158] width 35 height 11
click at [17, 68] on span "Website" at bounding box center [14, 67] width 20 height 5
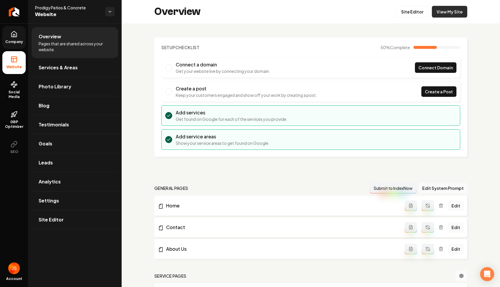
click at [442, 10] on link "View My Site" at bounding box center [449, 12] width 35 height 12
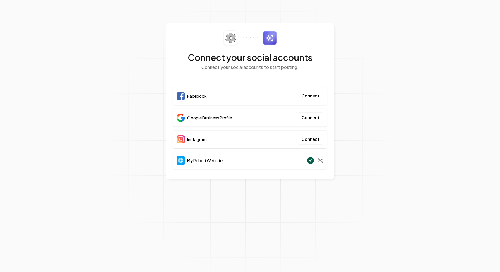
click at [468, 25] on section "Connect your social accounts Connect your social accounts to start posting. Fac…" at bounding box center [250, 136] width 500 height 272
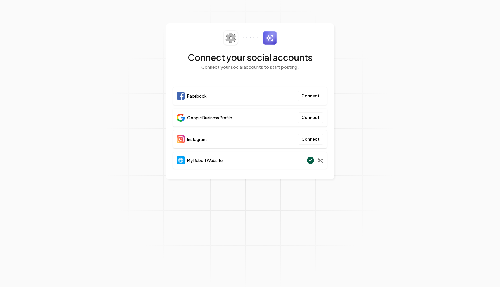
click at [479, 8] on section "Connect your social accounts Connect your social accounts to start posting. Fac…" at bounding box center [250, 143] width 500 height 287
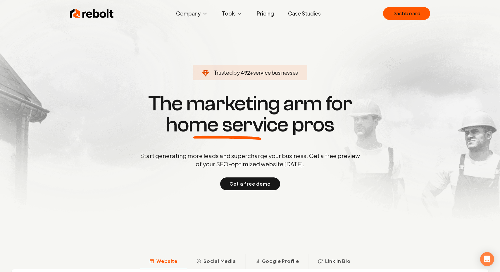
click at [235, 51] on section "Trusted by 492 + service businesses The marketing arm for home service pros Sta…" at bounding box center [250, 141] width 290 height 245
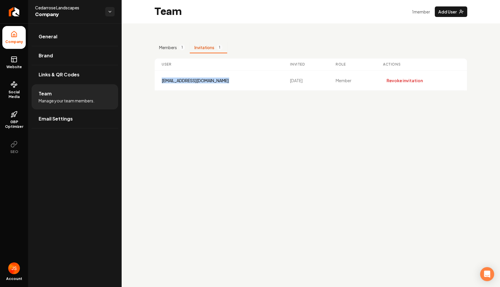
click at [361, 112] on main "Team 1 member Add User Members 1 Invitations 1 User Invited Role Actions [EMAIL…" at bounding box center [311, 143] width 379 height 287
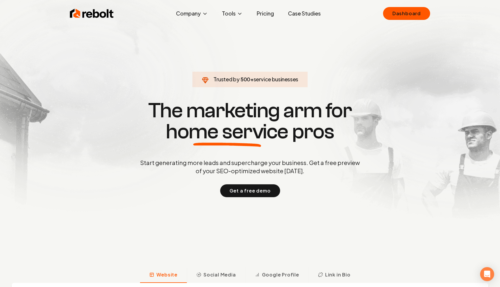
click at [282, 41] on section "Trusted by 500 + service businesses The marketing arm for home service pros Sta…" at bounding box center [250, 148] width 290 height 258
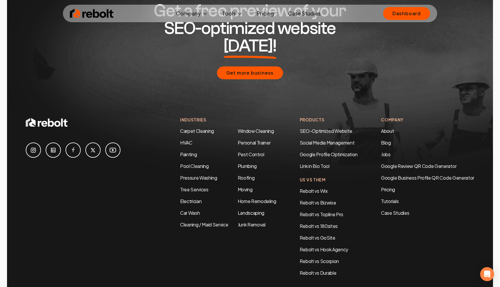
scroll to position [2832, 0]
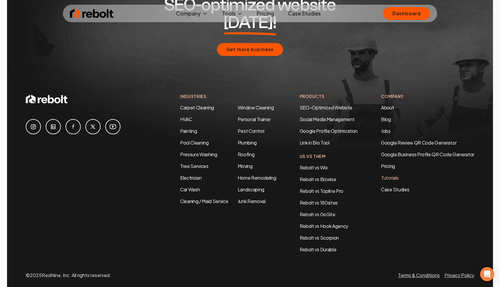
click at [391, 174] on link "Tutorials" at bounding box center [427, 177] width 93 height 7
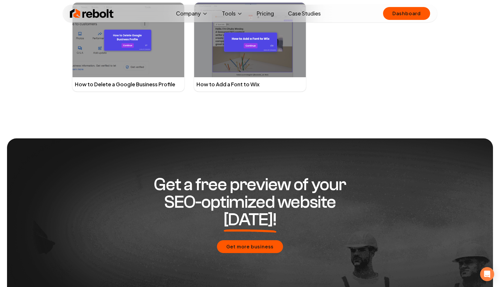
scroll to position [1732, 0]
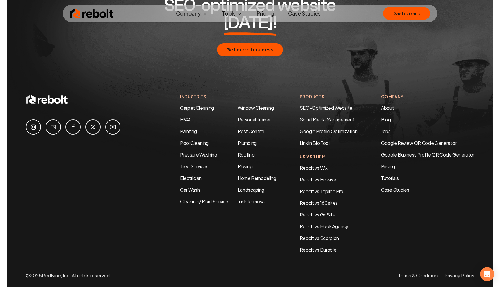
click at [86, 20] on div "Rebolt Company About Blog Jobs Tools Google Review QR Code Generator Google Bus…" at bounding box center [250, 14] width 375 height 18
